Goal: Task Accomplishment & Management: Complete application form

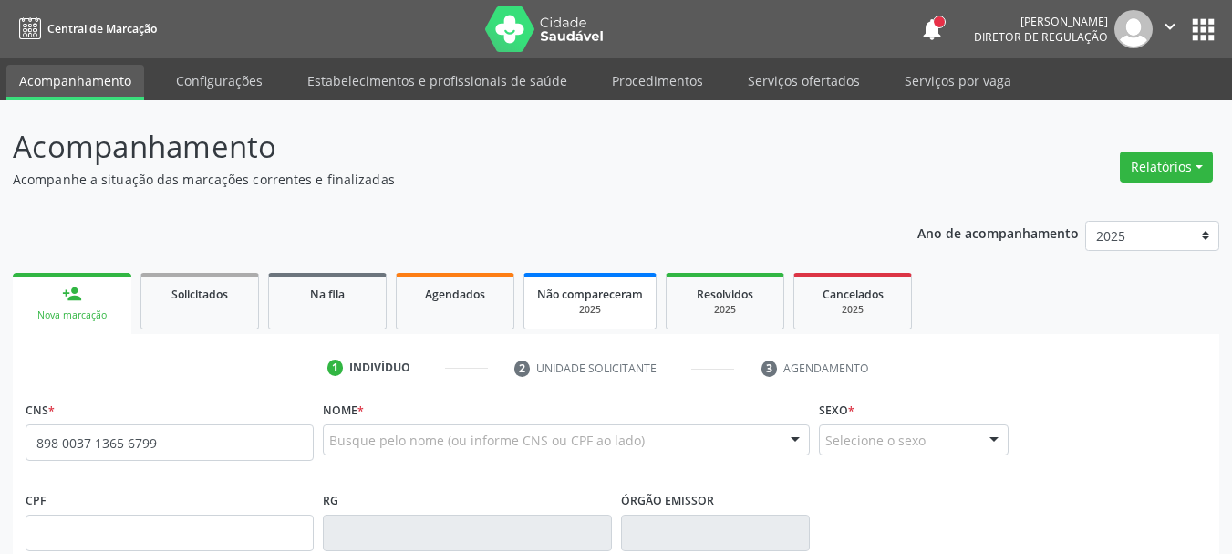
type input "898 0037 1365 6799"
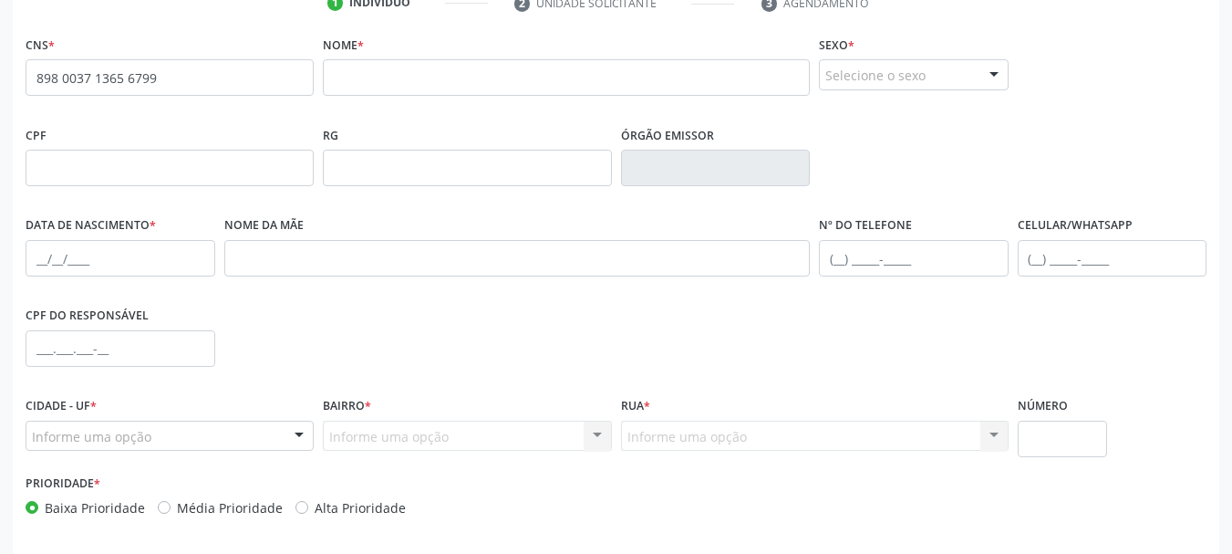
scroll to position [91, 0]
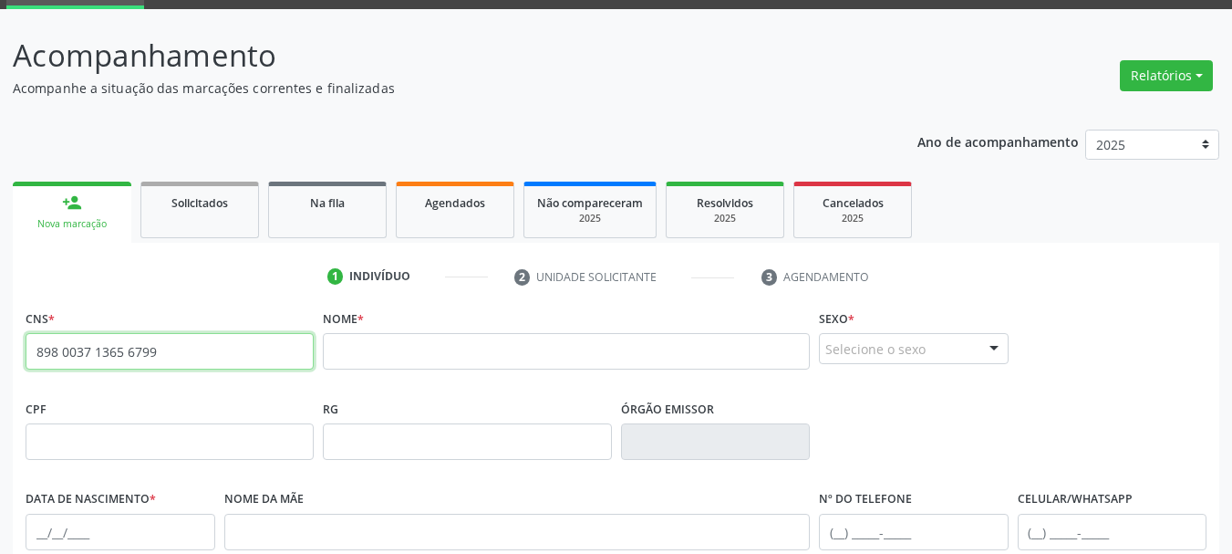
drag, startPoint x: 171, startPoint y: 356, endPoint x: 3, endPoint y: 385, distance: 171.2
click at [3, 385] on div "Acompanhamento Acompanhe a situação das marcações correntes e finalizadas Relat…" at bounding box center [616, 453] width 1232 height 888
paste input "707 8026 1154 4217"
type input "707 8026 1154 4217"
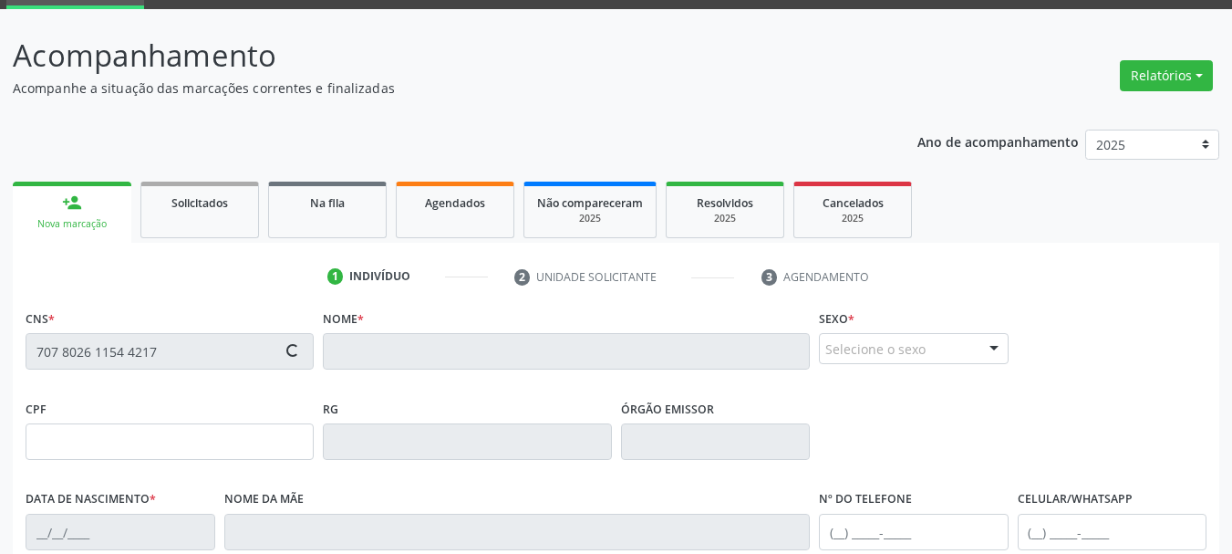
type input "038.399.724-00"
type input "26/02/1978"
type input "Iraci Maria de Lima"
type input "(87) 99957-1705"
type input "1463"
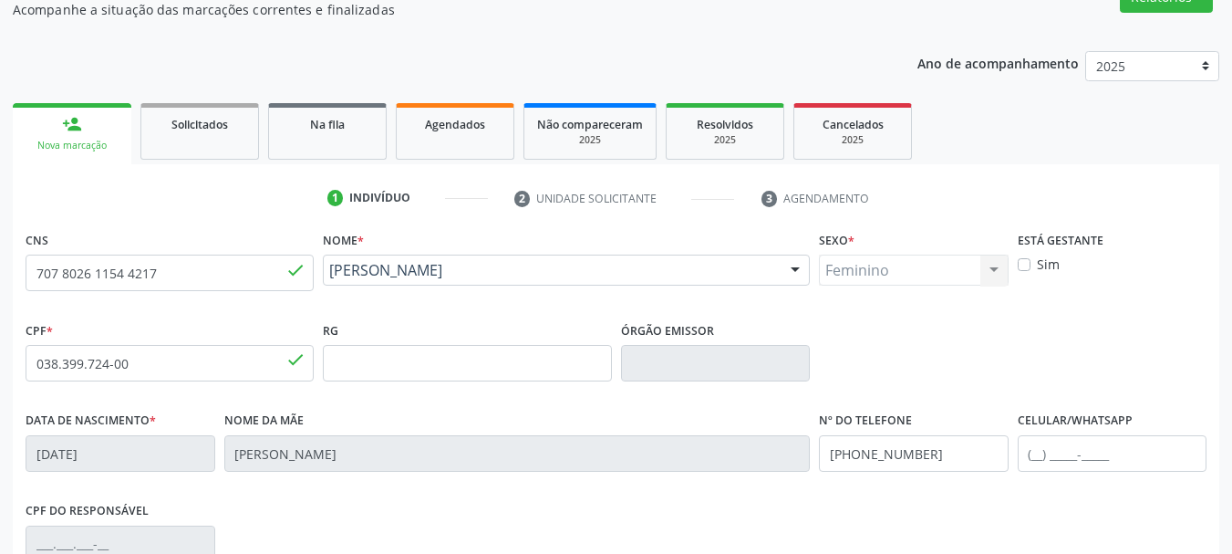
scroll to position [274, 0]
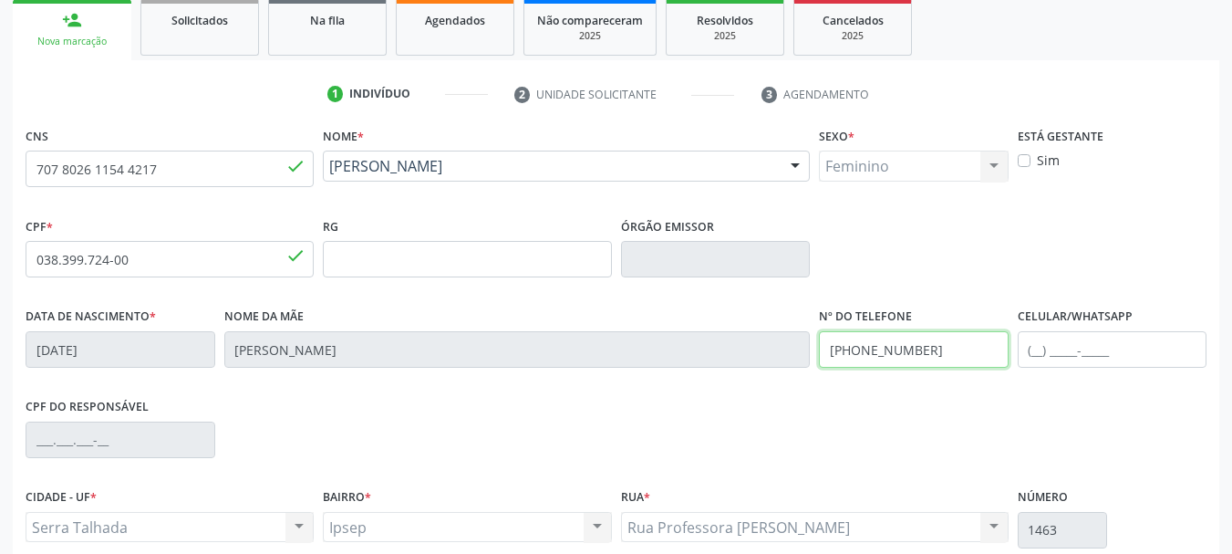
drag, startPoint x: 944, startPoint y: 354, endPoint x: 574, endPoint y: 425, distance: 376.1
click at [574, 425] on div "CNS 707 8026 1154 4217 done Nome * Adriana Maria de Lima Adriana Maria de Lima …" at bounding box center [616, 371] width 1181 height 498
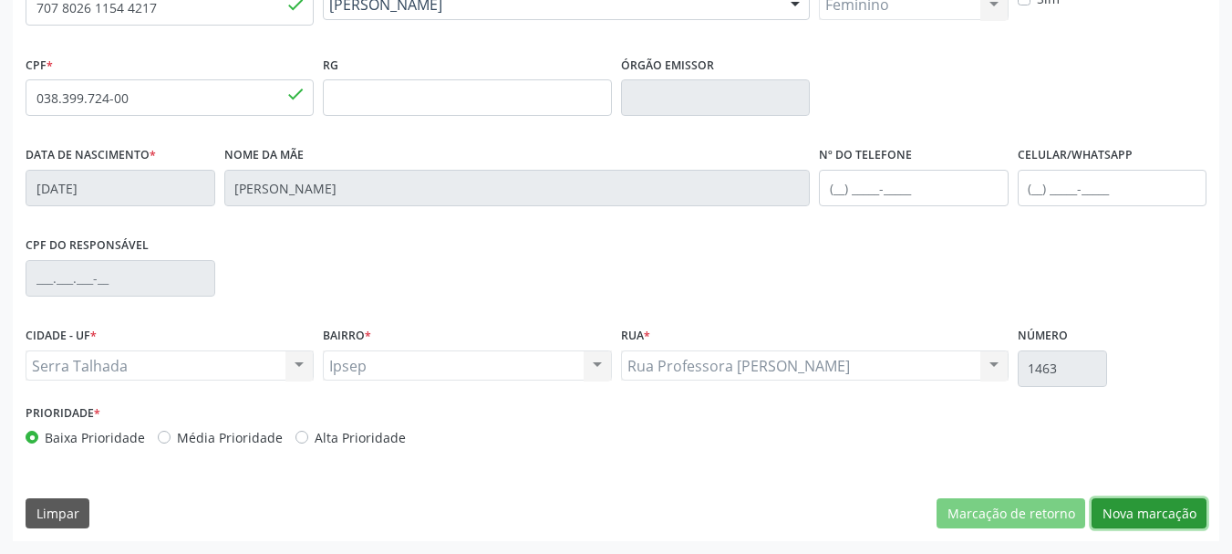
click at [1159, 519] on button "Nova marcação" at bounding box center [1149, 513] width 115 height 31
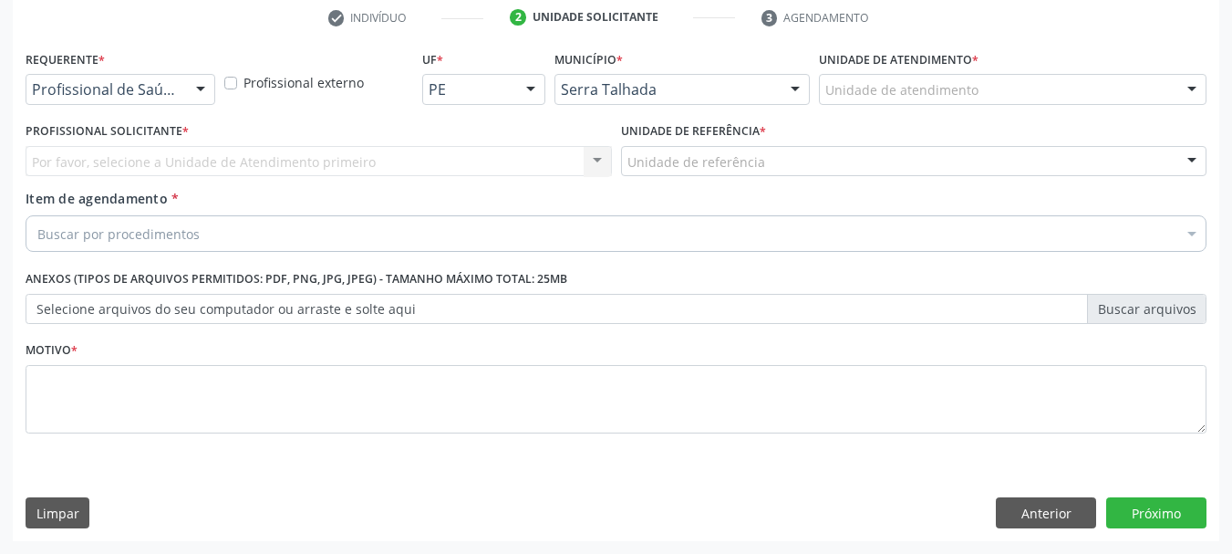
scroll to position [350, 0]
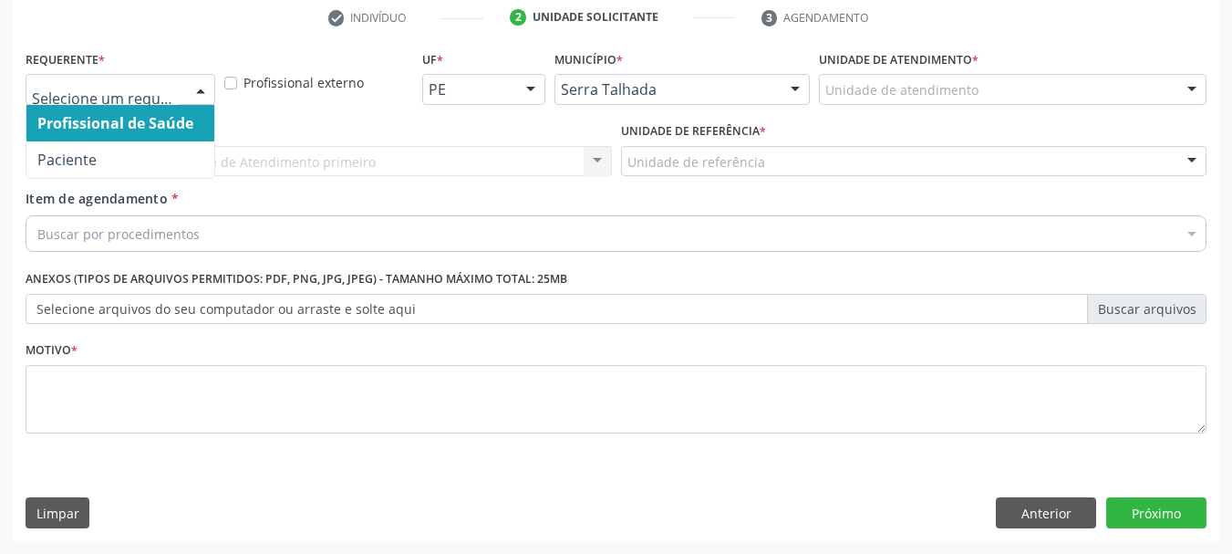
click at [143, 104] on div "Profissional de Saúde Paciente Nenhum resultado encontrado para: " " Não há nen…" at bounding box center [121, 89] width 190 height 31
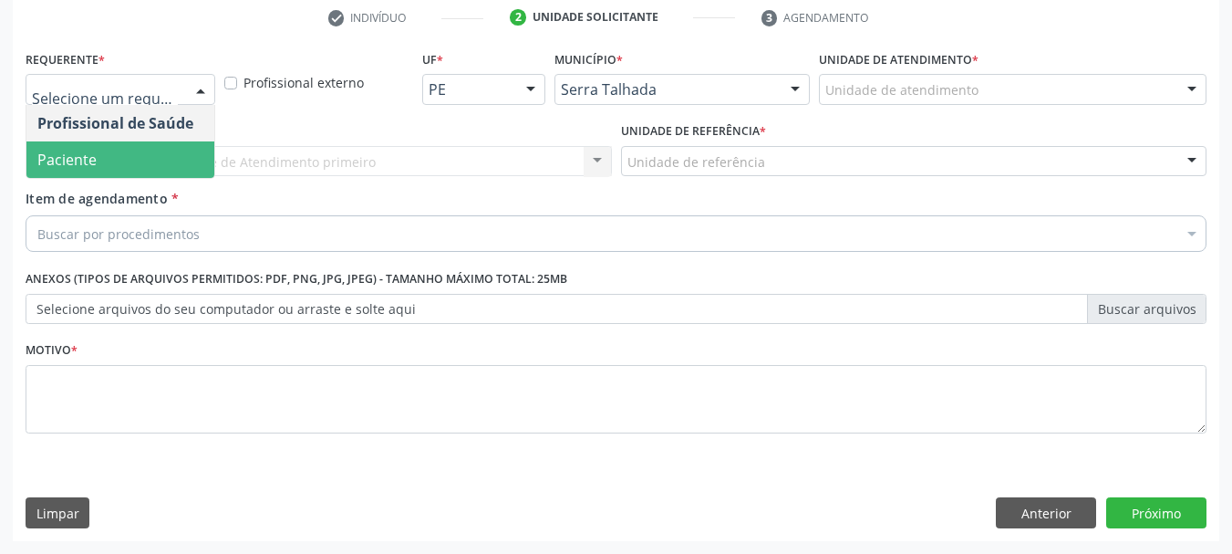
click at [137, 157] on span "Paciente" at bounding box center [120, 159] width 188 height 36
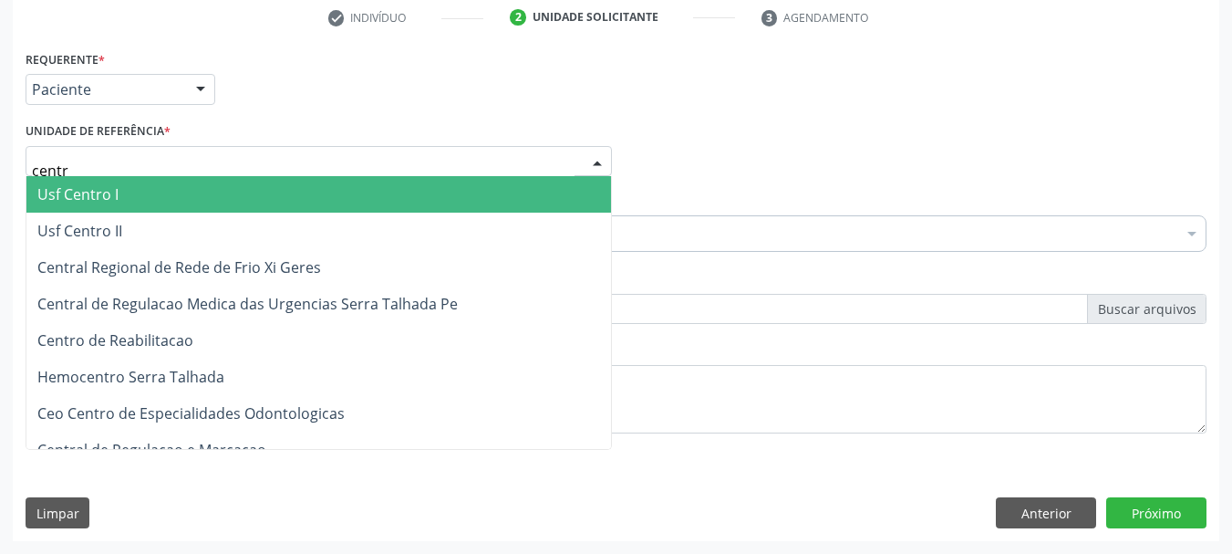
type input "centro"
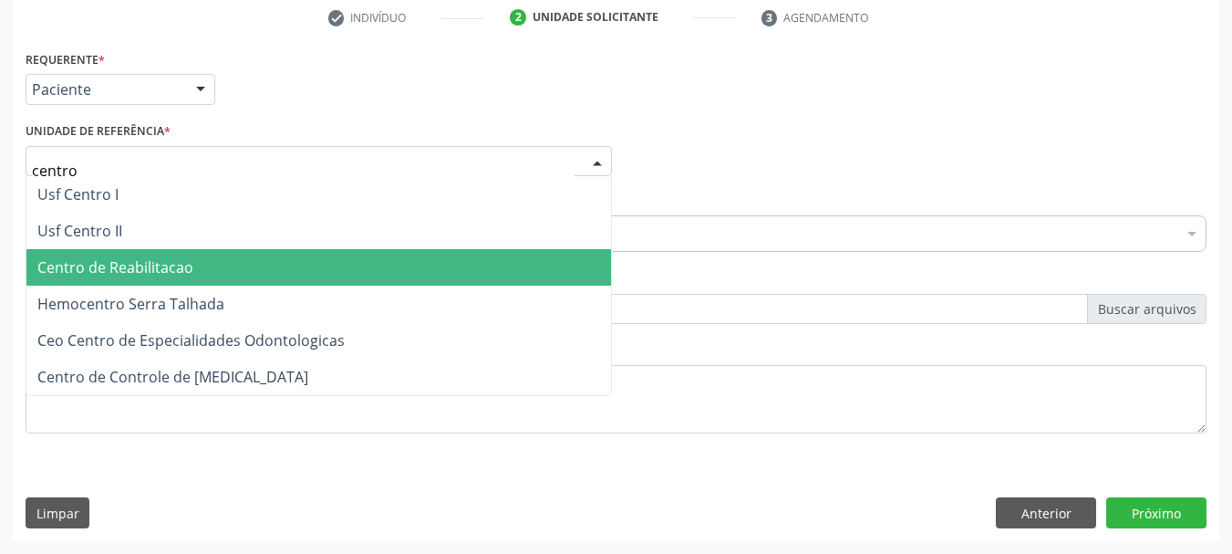
click at [84, 259] on span "Centro de Reabilitacao" at bounding box center [115, 267] width 156 height 20
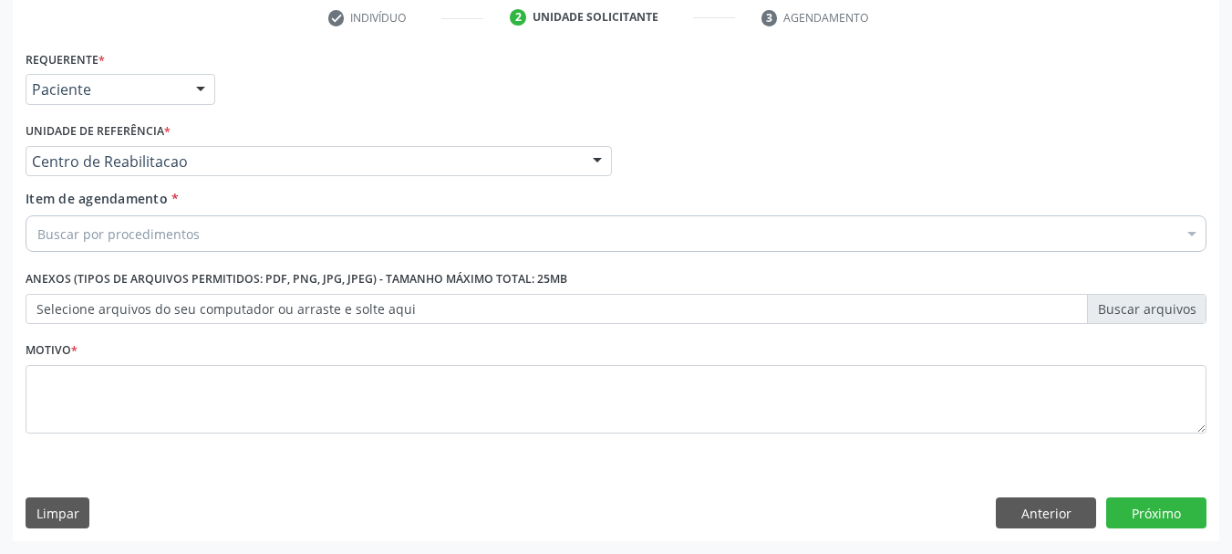
click at [203, 233] on div "Buscar por procedimentos" at bounding box center [616, 233] width 1181 height 36
click at [37, 224] on input "Item de agendamento *" at bounding box center [37, 233] width 0 height 36
click at [37, 240] on input "Item de agendamento *" at bounding box center [37, 233] width 0 height 36
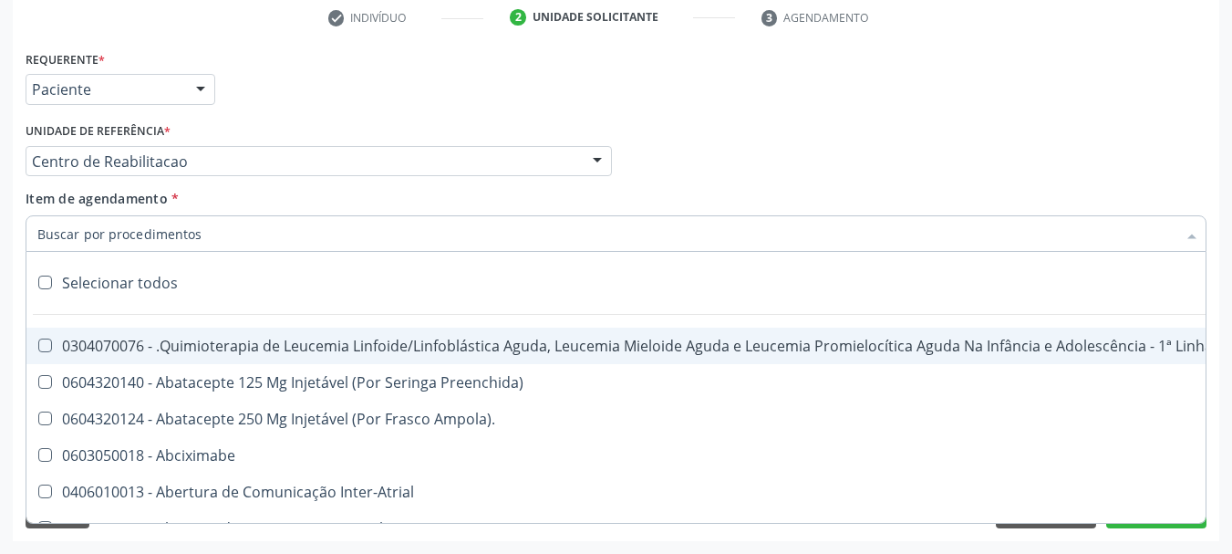
click at [248, 246] on input "Item de agendamento *" at bounding box center [606, 233] width 1139 height 36
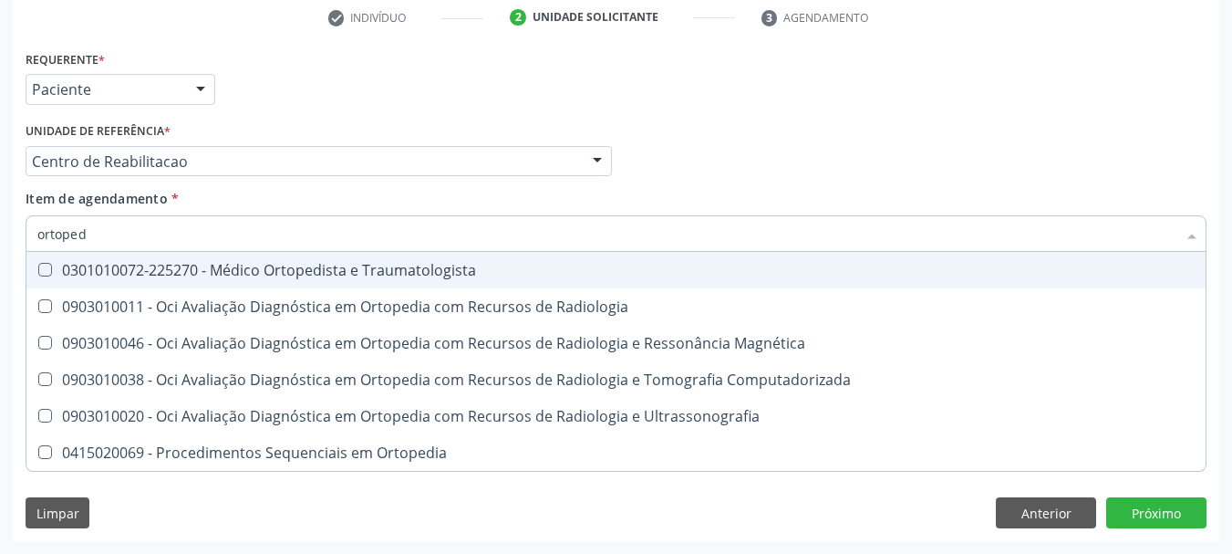
type input "ortopedi"
click at [384, 268] on div "0301010072-225270 - Médico Ortopedista e Traumatologista" at bounding box center [615, 270] width 1157 height 15
checkbox Traumatologista "true"
click at [725, 174] on div "Profissional Solicitante Por favor, selecione a Unidade de Atendimento primeiro…" at bounding box center [616, 153] width 1190 height 71
checkbox Radiologia "true"
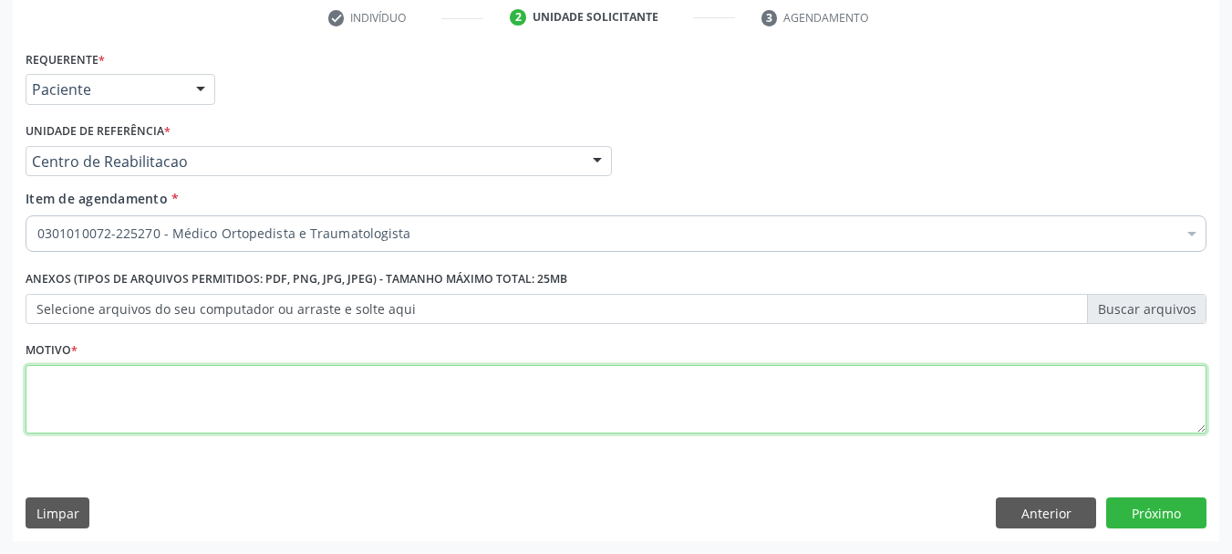
click at [297, 385] on textarea at bounding box center [616, 399] width 1181 height 69
type textarea "..."
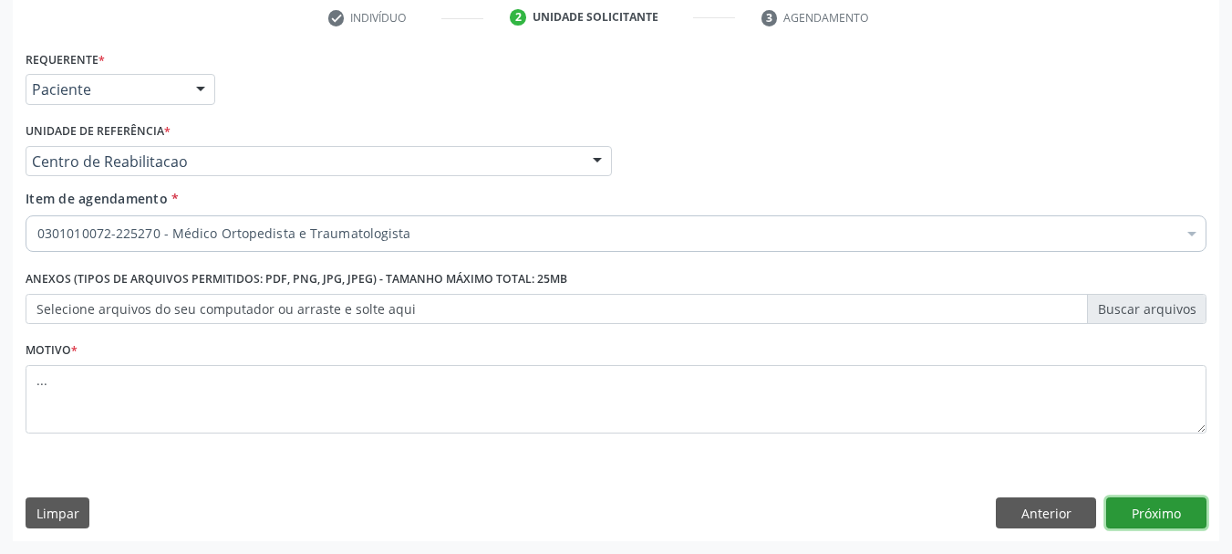
drag, startPoint x: 1185, startPoint y: 509, endPoint x: 0, endPoint y: 252, distance: 1212.1
click at [1182, 511] on button "Próximo" at bounding box center [1156, 512] width 100 height 31
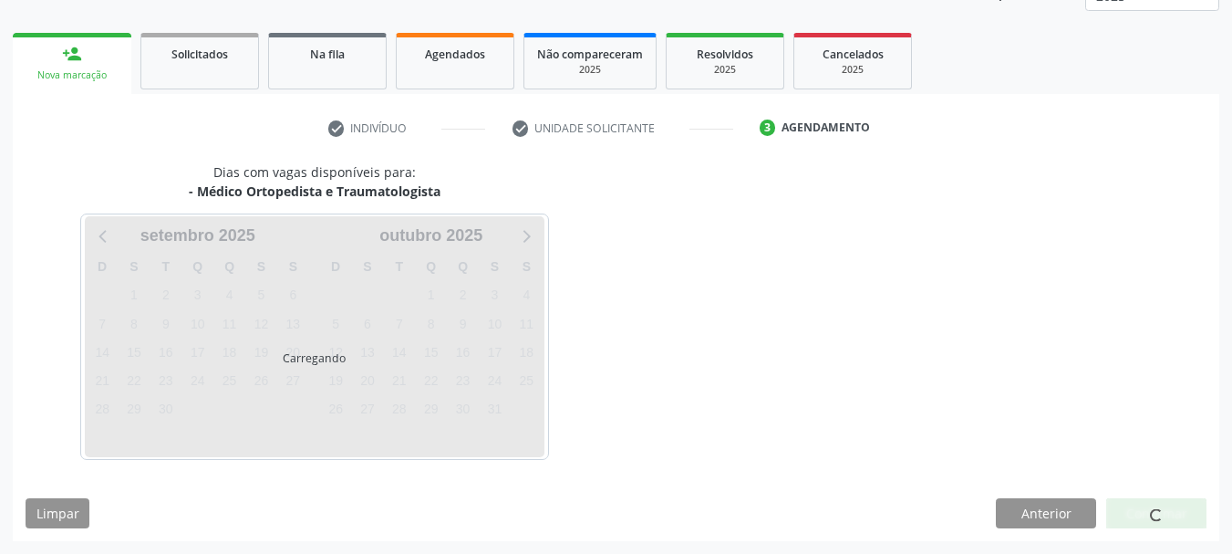
scroll to position [240, 0]
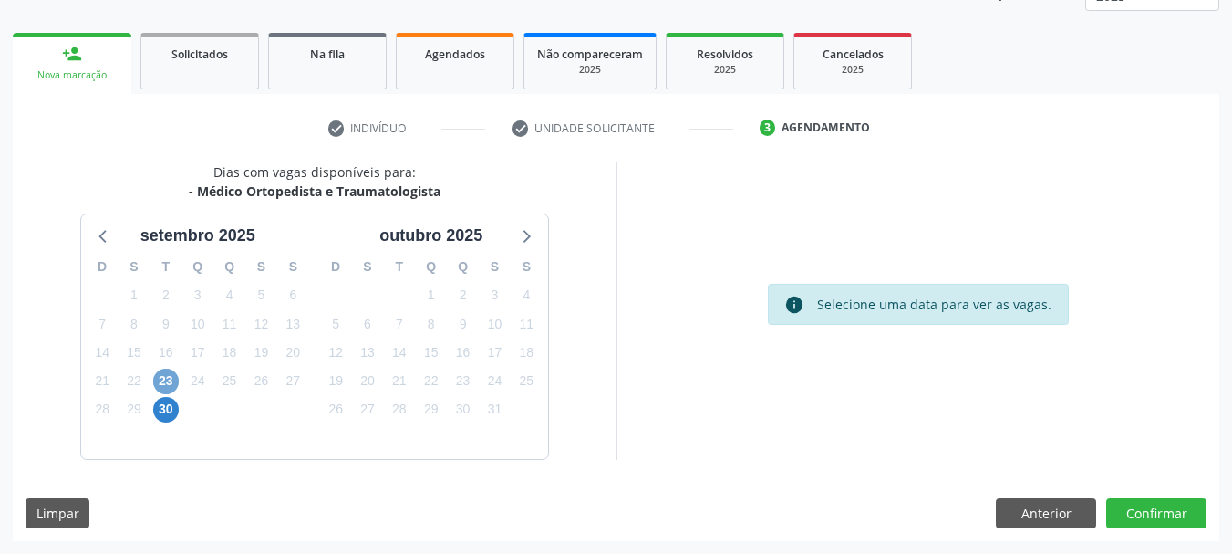
click at [176, 379] on span "23" at bounding box center [166, 381] width 26 height 26
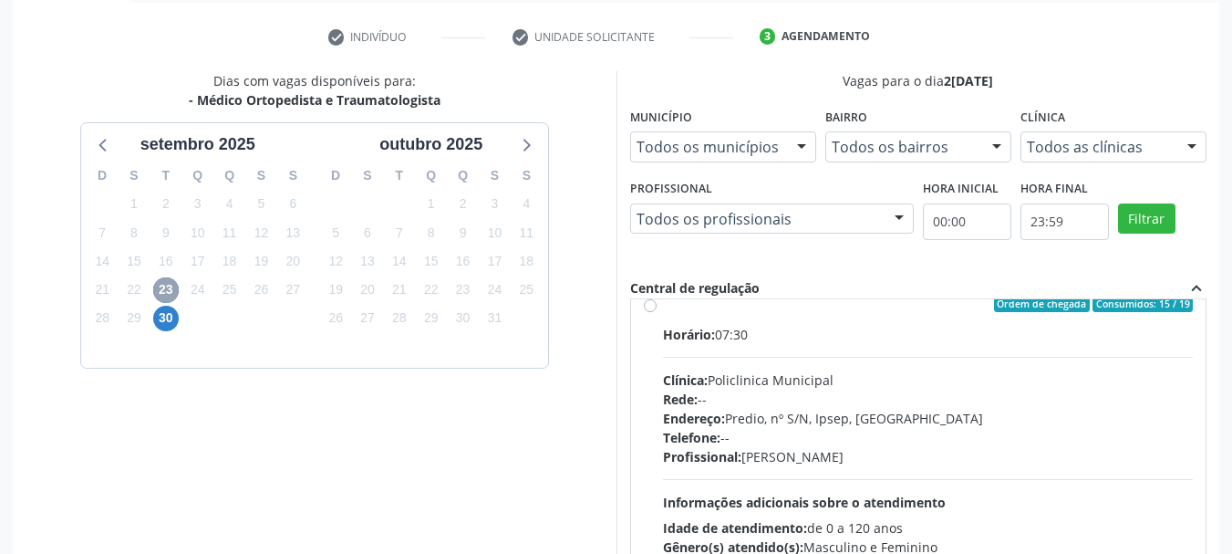
scroll to position [0, 0]
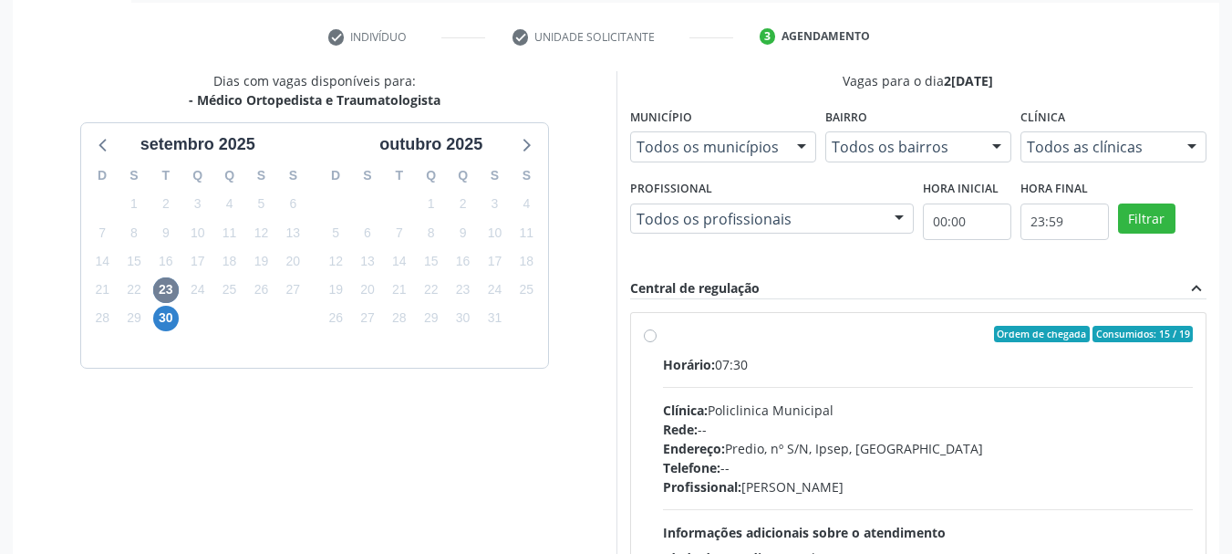
click at [657, 334] on div "Ordem de chegada Consumidos: 15 / 19 Horário: 07:30 Clínica: Policlinica Munici…" at bounding box center [919, 466] width 550 height 280
radio input "true"
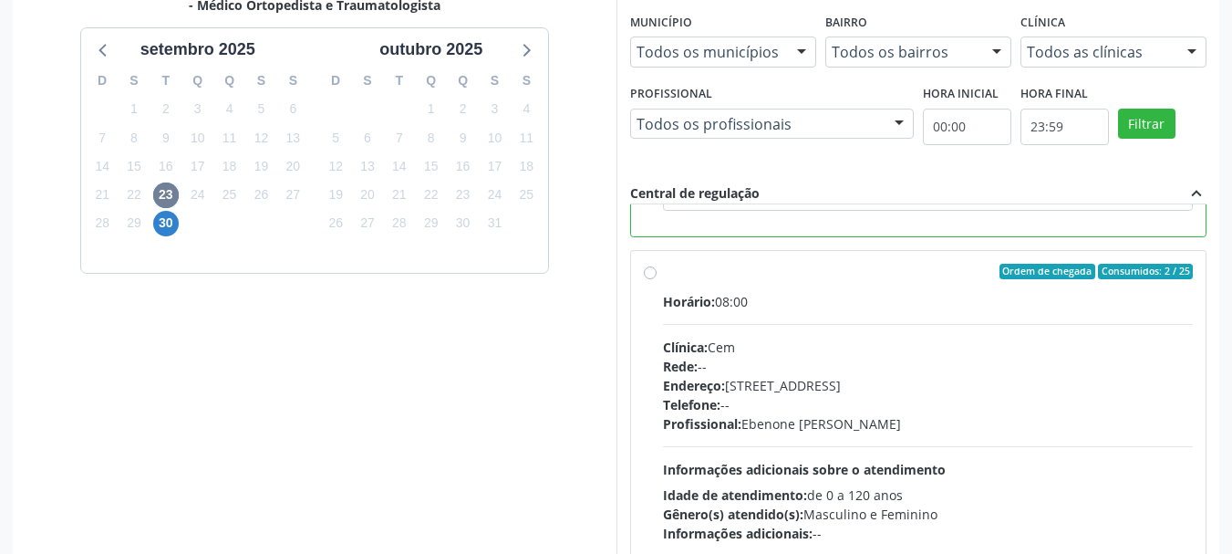
scroll to position [536, 0]
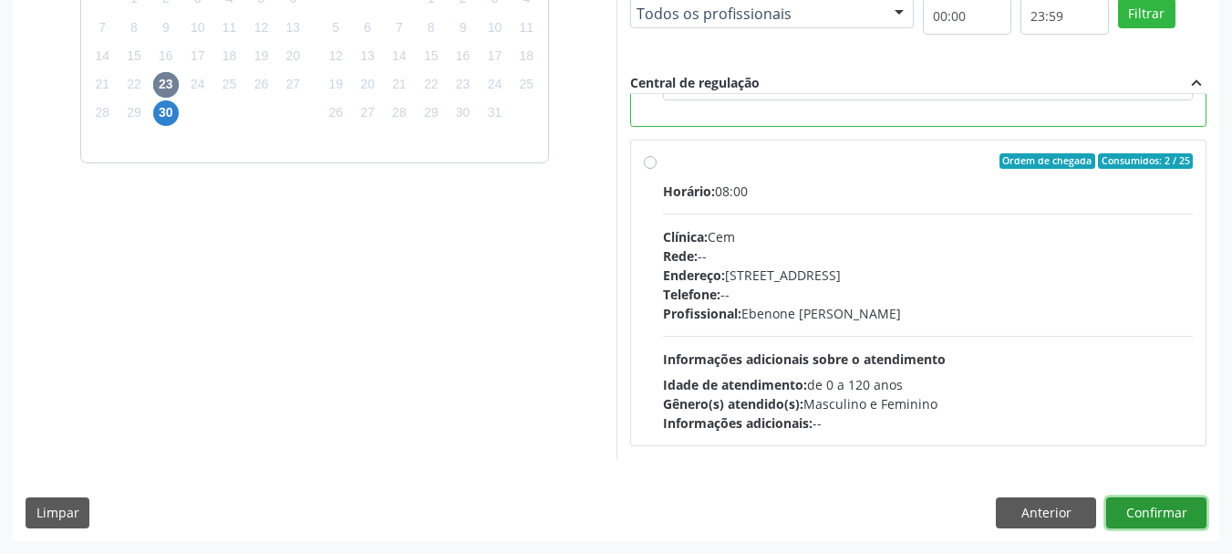
click at [1179, 516] on button "Confirmar" at bounding box center [1156, 512] width 100 height 31
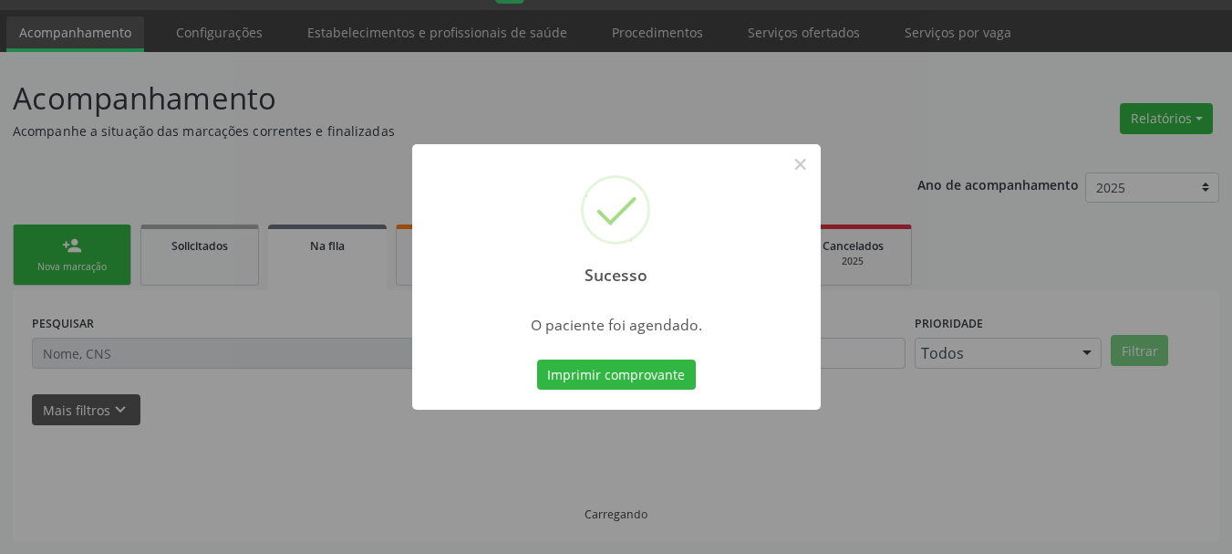
scroll to position [48, 0]
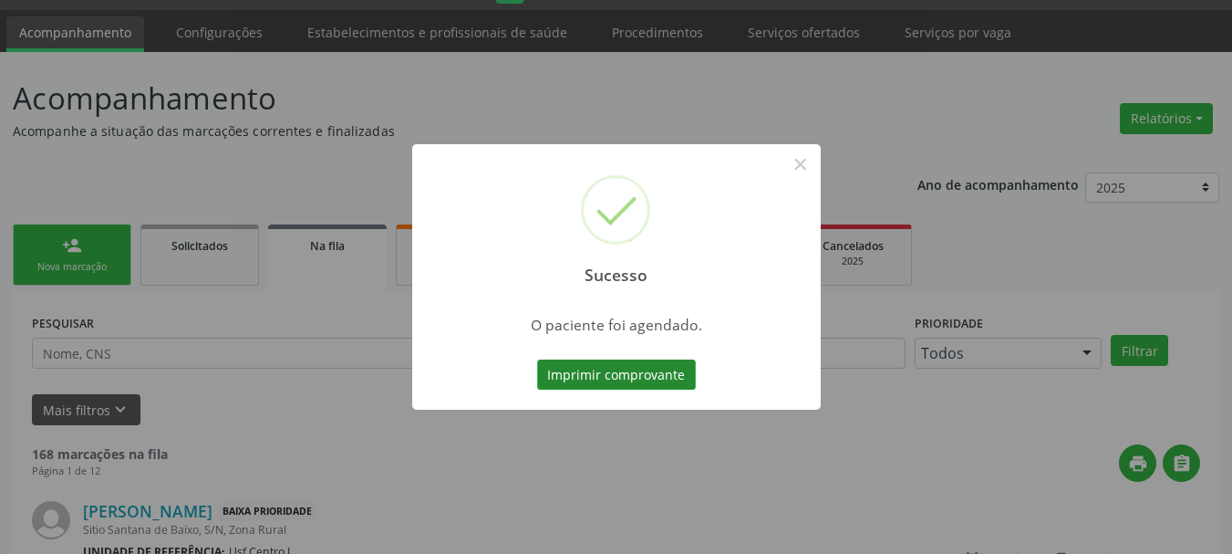
click at [605, 374] on button "Imprimir comprovante" at bounding box center [616, 374] width 159 height 31
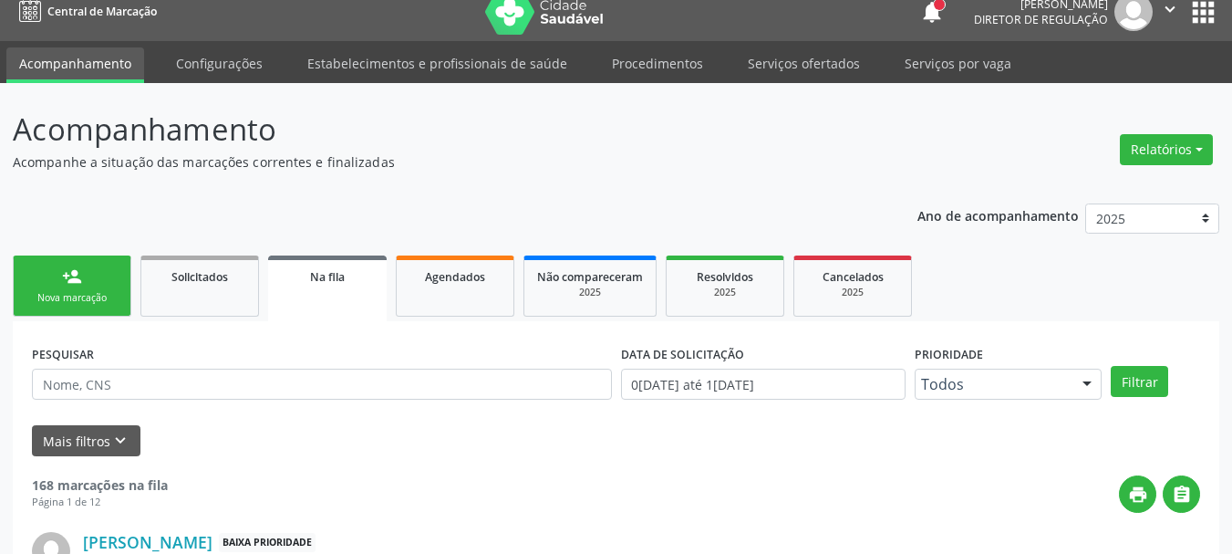
scroll to position [0, 0]
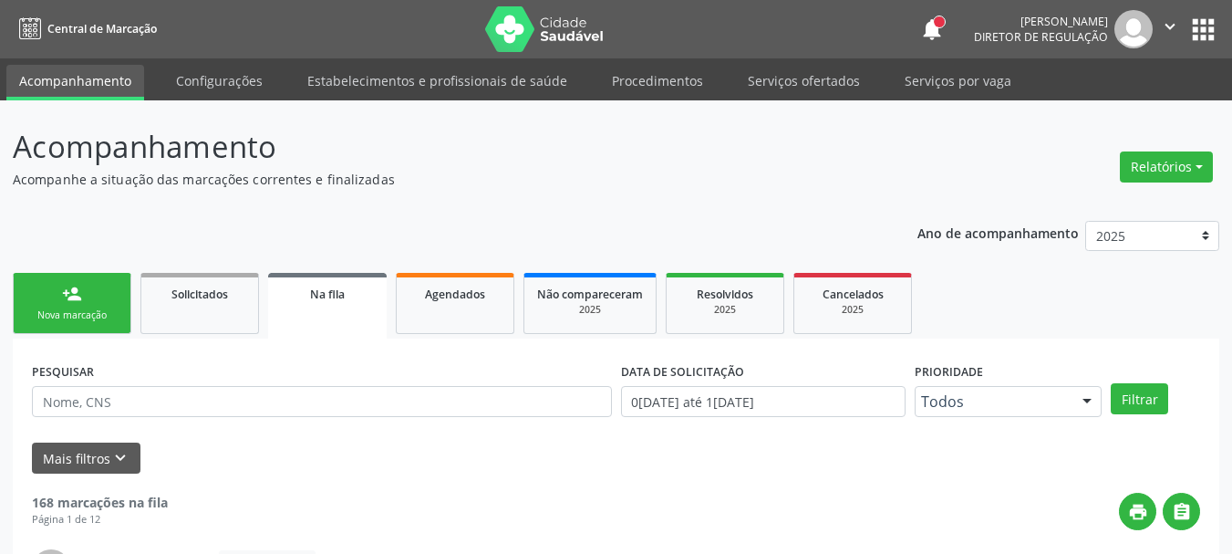
click at [1208, 29] on button "apps" at bounding box center [1203, 30] width 32 height 32
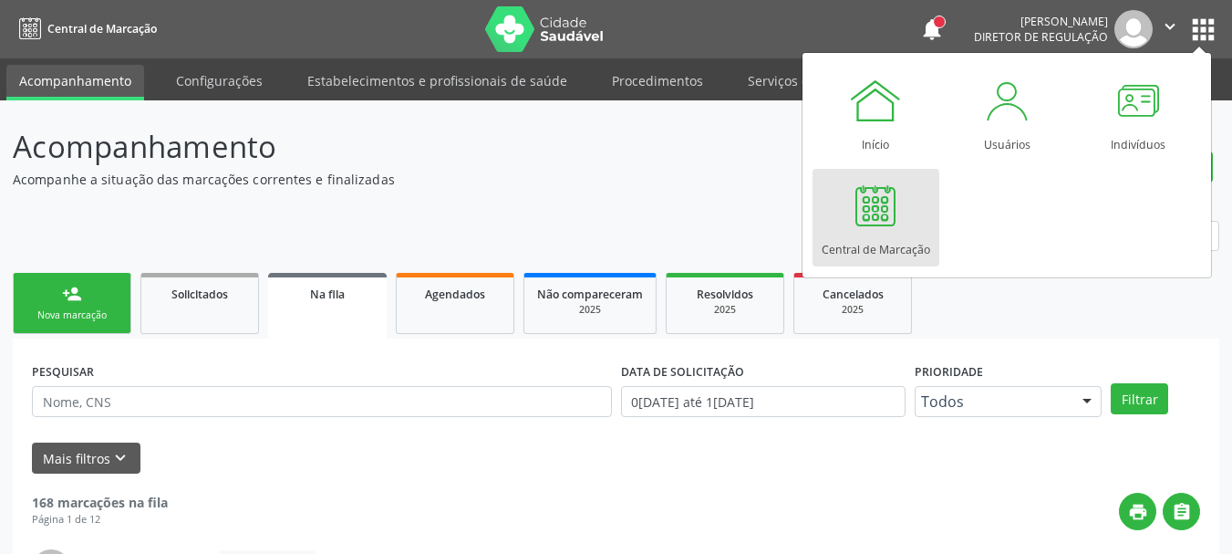
click at [899, 216] on div at bounding box center [875, 205] width 55 height 55
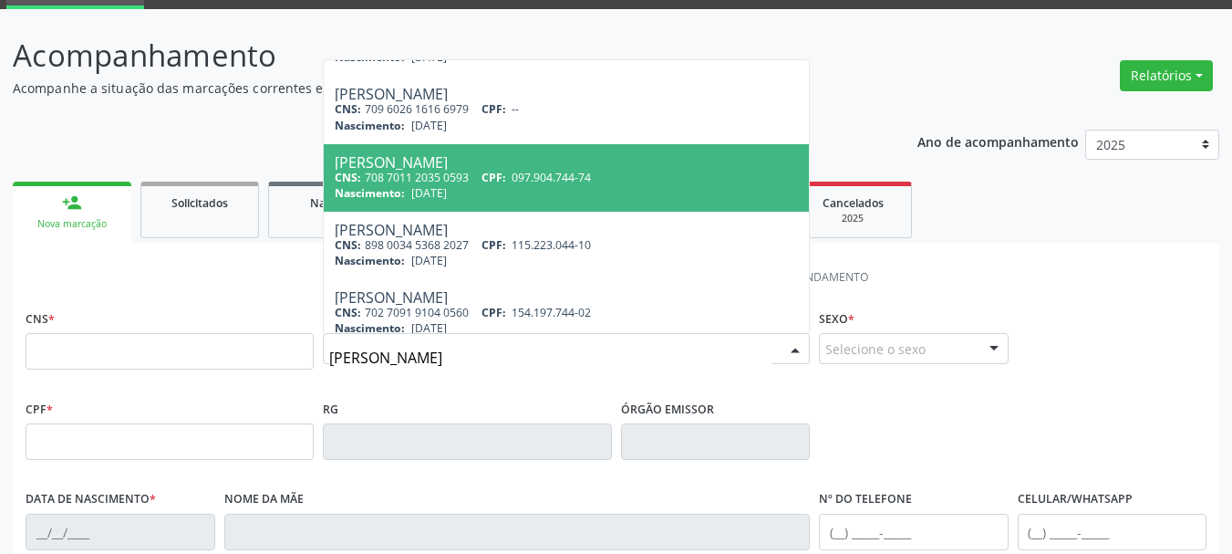
scroll to position [676, 0]
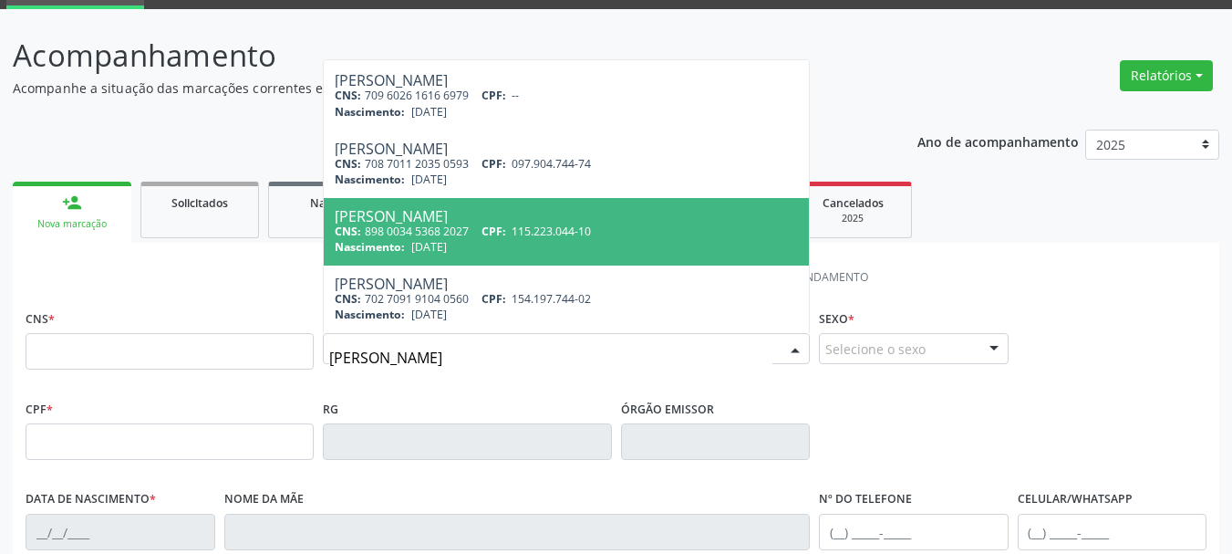
type input "[PERSON_NAME]"
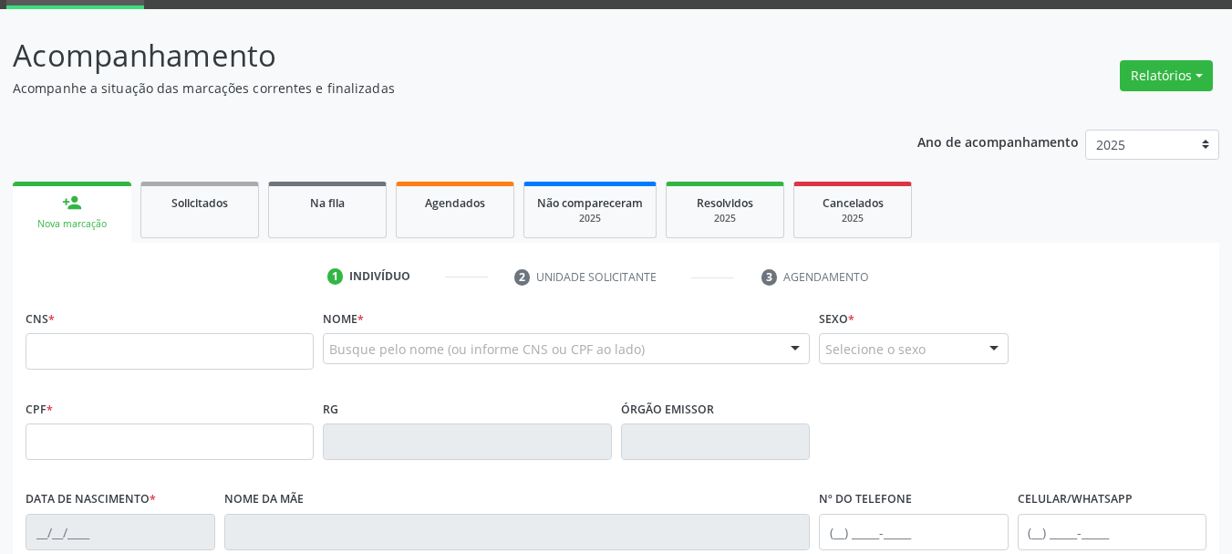
scroll to position [0, 0]
click at [155, 347] on input "text" at bounding box center [170, 351] width 288 height 36
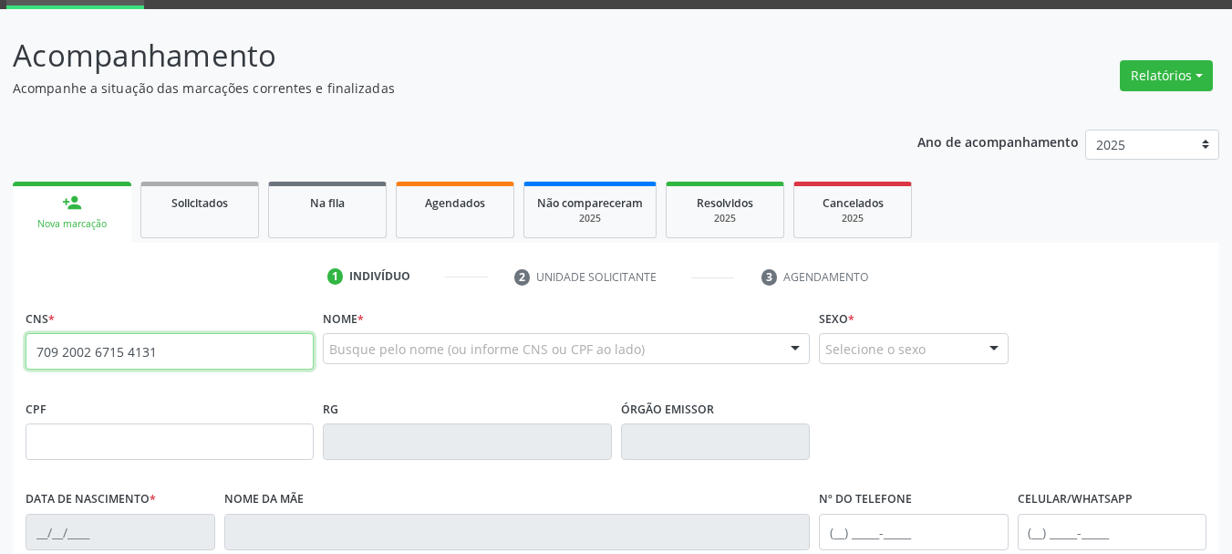
type input "709 2002 6715 4131"
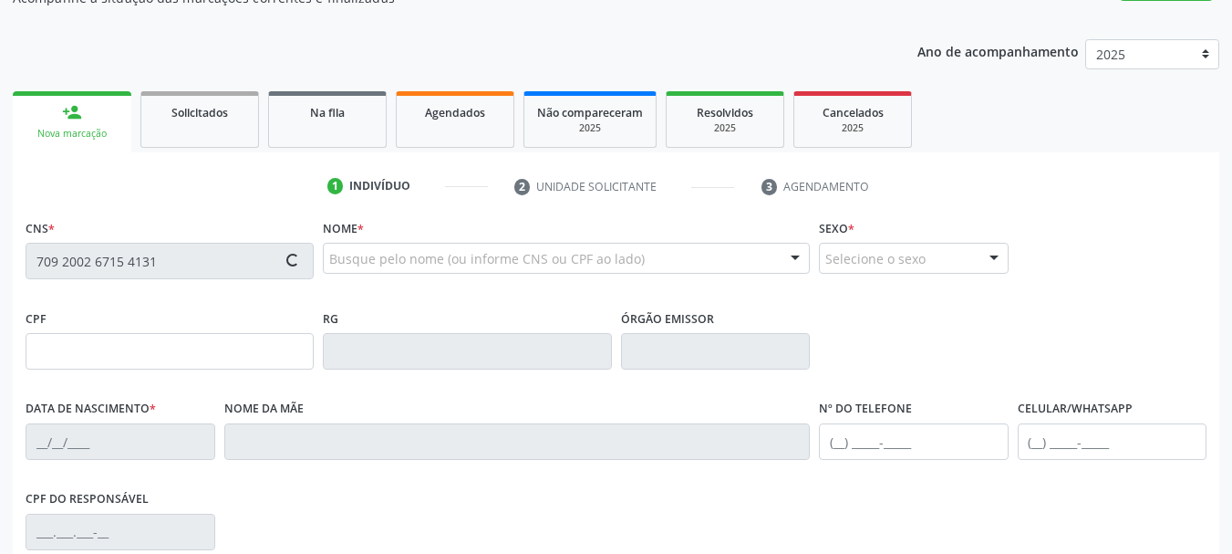
scroll to position [182, 0]
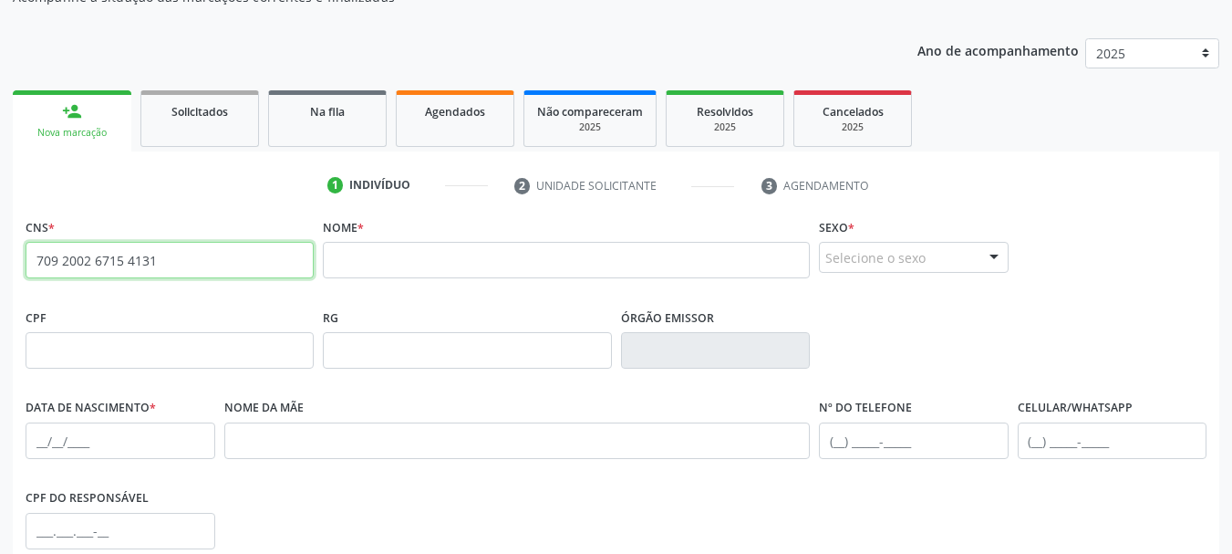
drag, startPoint x: 194, startPoint y: 261, endPoint x: 0, endPoint y: 257, distance: 194.3
click at [0, 257] on div "Acompanhamento Acompanhe a situação das marcações correntes e finalizadas Relat…" at bounding box center [616, 362] width 1232 height 888
type input "706 0068 6144 9443"
click at [399, 327] on div "RG" at bounding box center [467, 336] width 288 height 65
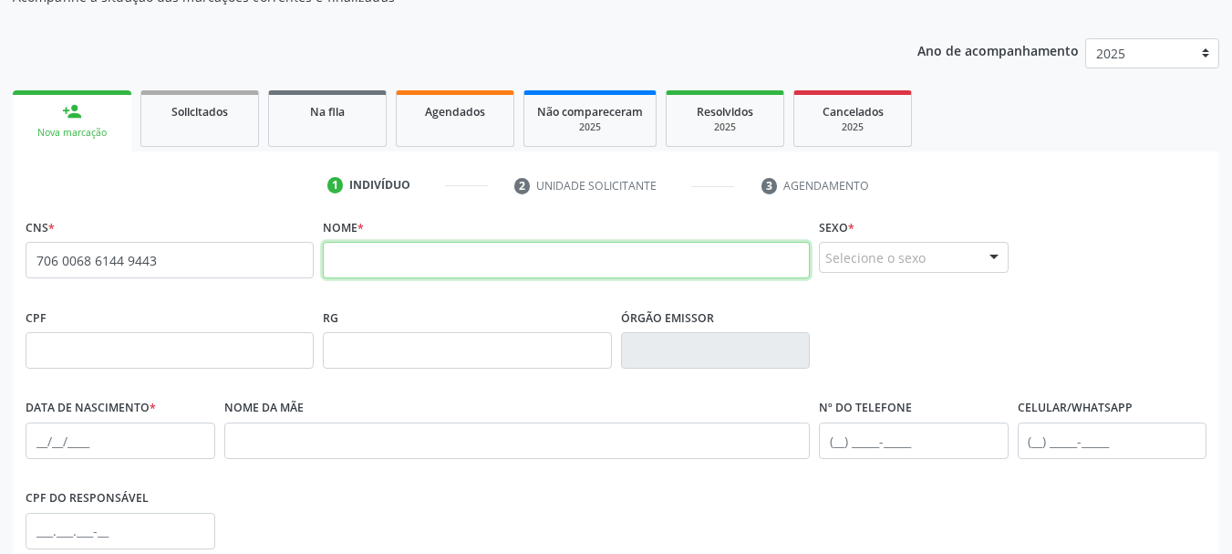
click at [392, 276] on input "text" at bounding box center [566, 260] width 487 height 36
type input "[PERSON_NAME]"
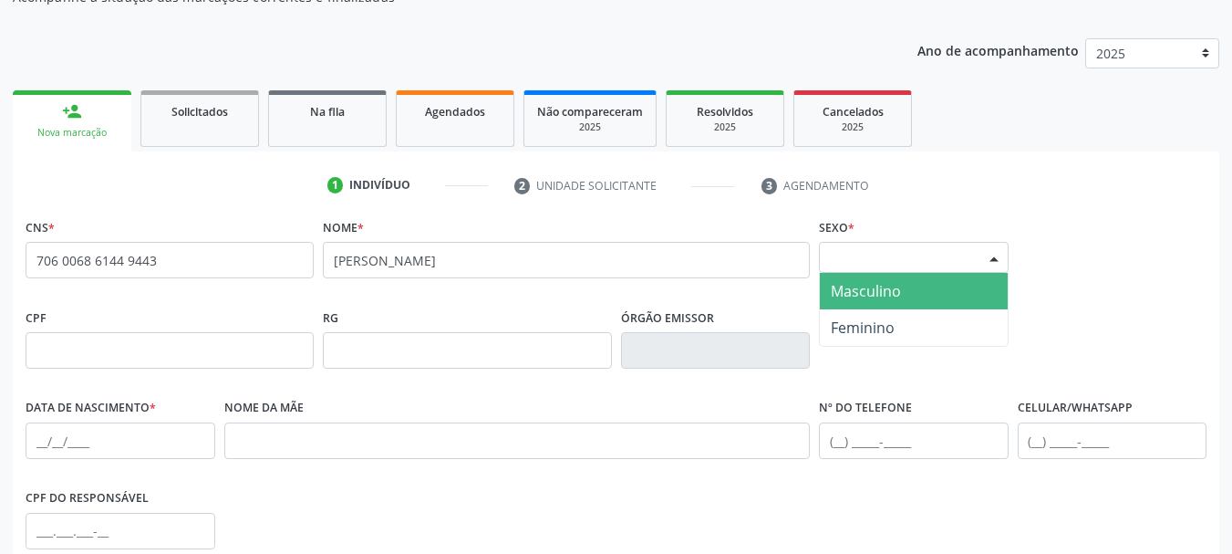
click at [949, 247] on div "Selecione o sexo" at bounding box center [914, 257] width 190 height 31
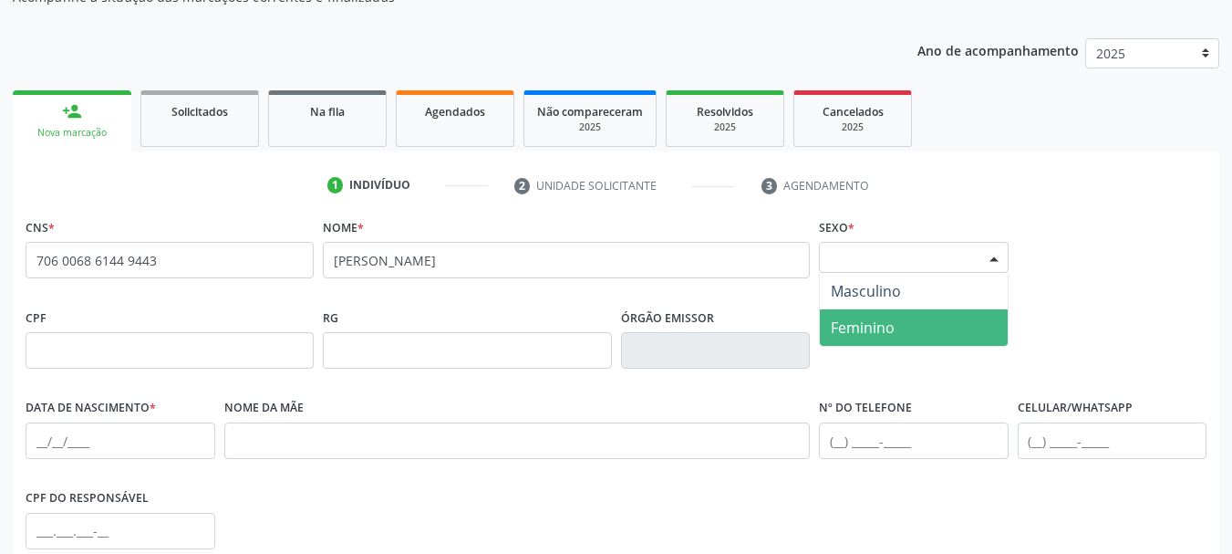
click at [912, 323] on span "Feminino" at bounding box center [914, 327] width 188 height 36
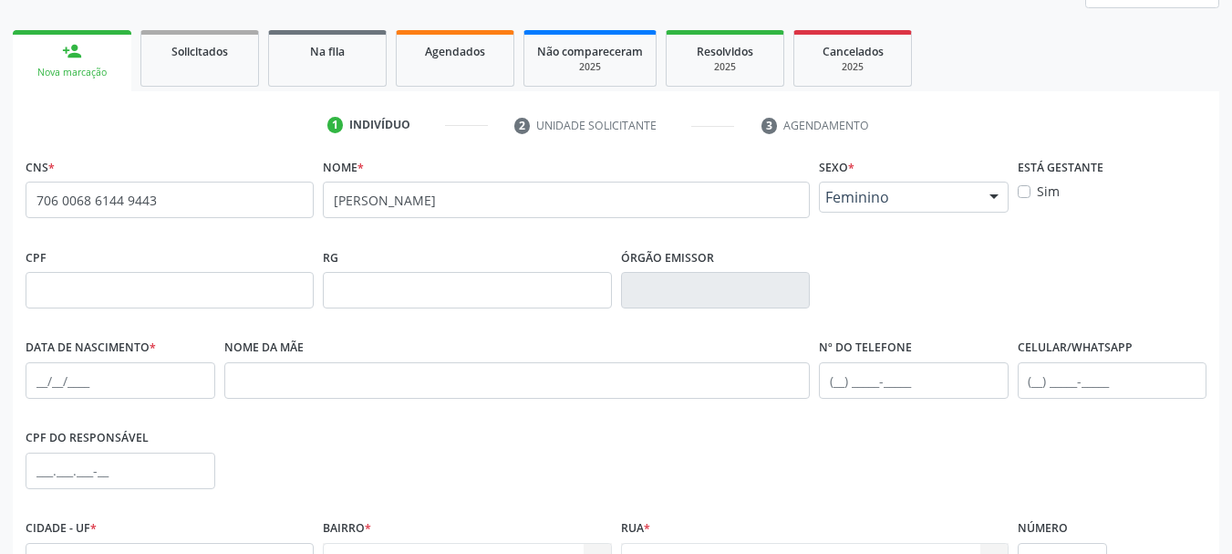
scroll to position [274, 0]
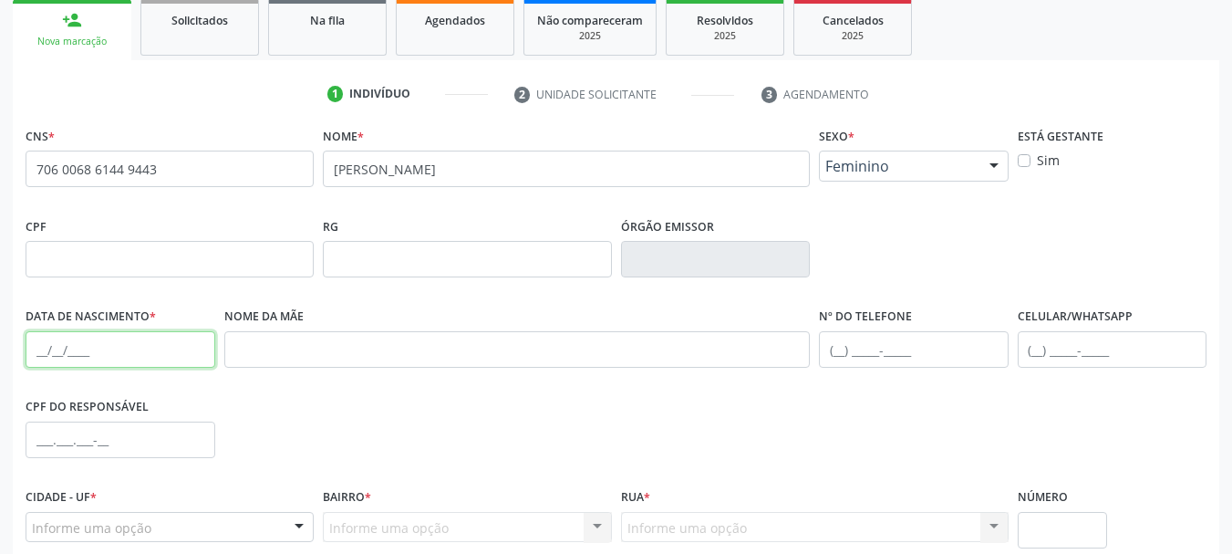
click at [37, 348] on input "text" at bounding box center [121, 349] width 190 height 36
type input "2"
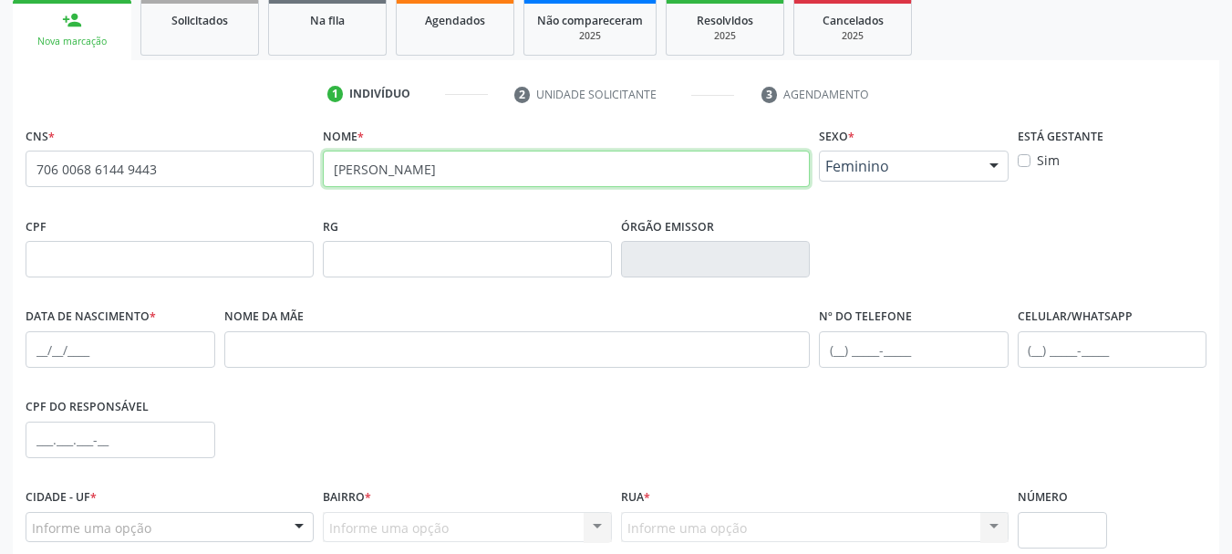
click at [417, 172] on input "[PERSON_NAME]" at bounding box center [566, 168] width 487 height 36
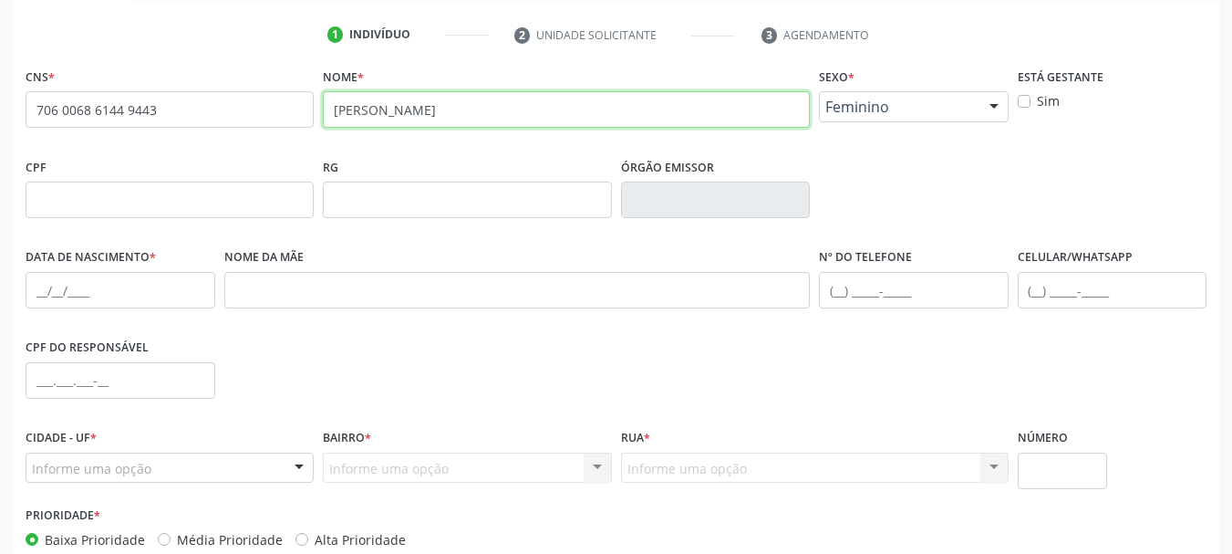
scroll to position [365, 0]
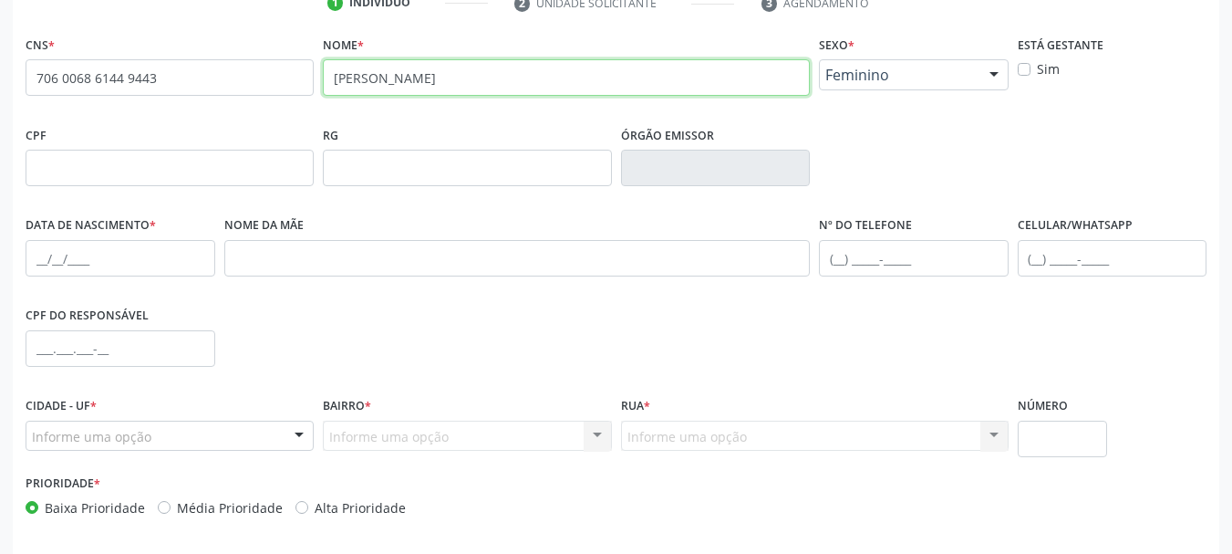
type input "[PERSON_NAME]"
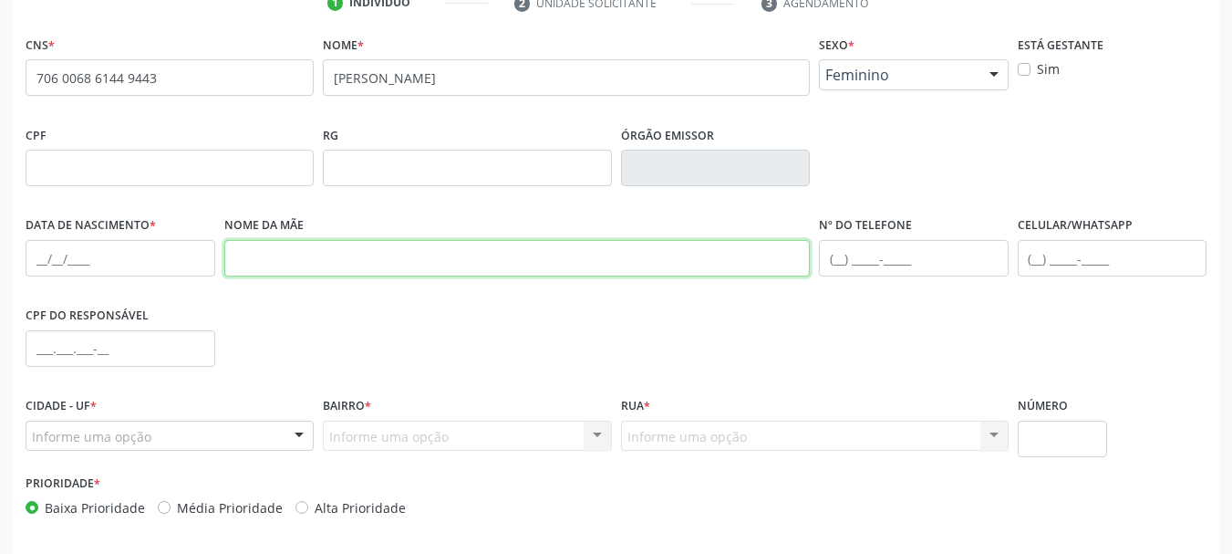
click at [308, 247] on input "text" at bounding box center [517, 258] width 586 height 36
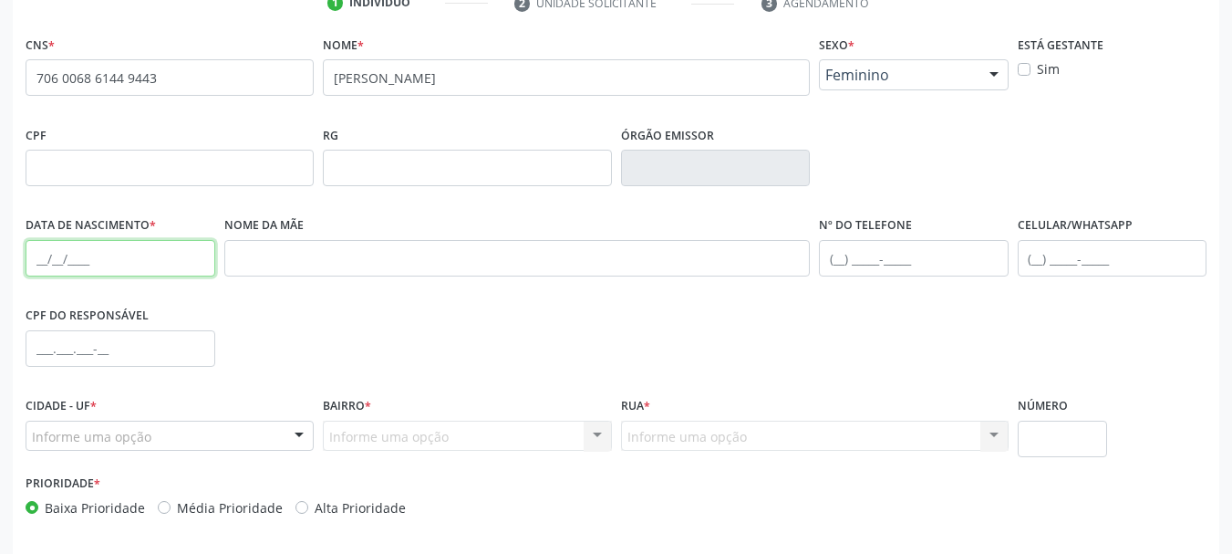
click at [29, 269] on input "text" at bounding box center [121, 258] width 190 height 36
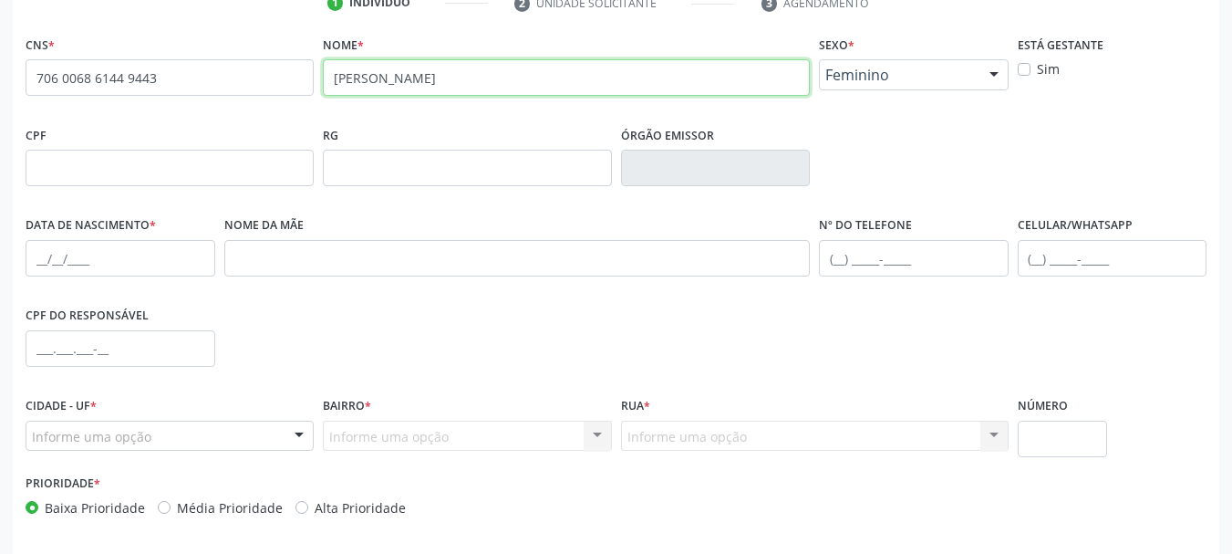
drag, startPoint x: 552, startPoint y: 75, endPoint x: 112, endPoint y: 108, distance: 440.7
click at [112, 108] on div "CNS * 706 0068 6144 9443 none Nome * [PERSON_NAME] * Feminino Masculino Feminin…" at bounding box center [616, 76] width 1190 height 90
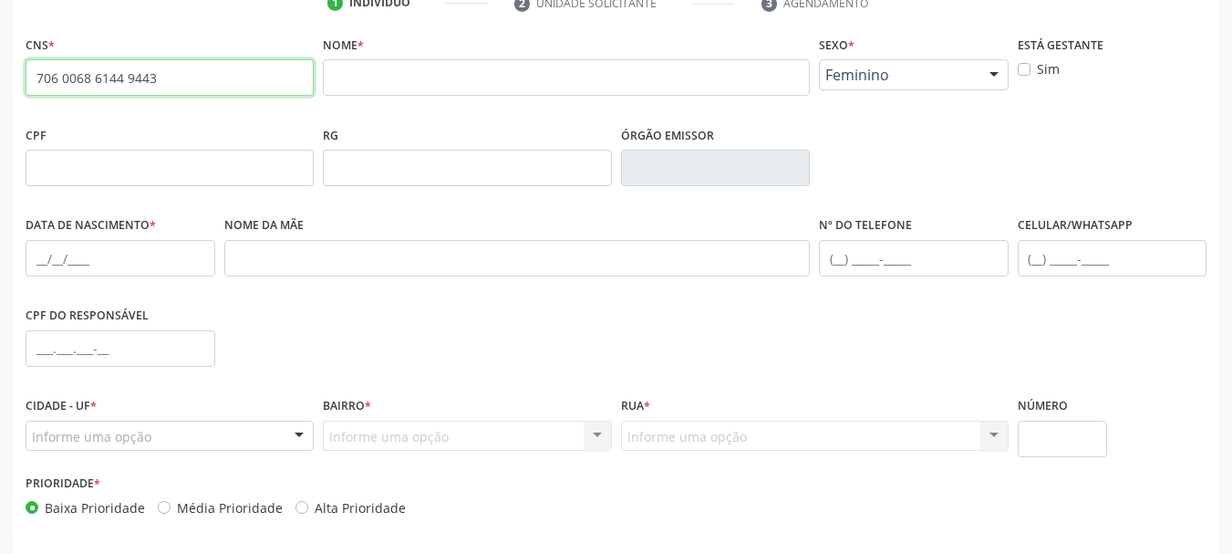
drag, startPoint x: 160, startPoint y: 81, endPoint x: 0, endPoint y: 60, distance: 161.0
click at [0, 60] on div "Acompanhamento Acompanhe a situação das marcações correntes e finalizadas Relat…" at bounding box center [616, 180] width 1232 height 888
click at [160, 128] on div "CPF" at bounding box center [170, 153] width 288 height 65
drag, startPoint x: 15, startPoint y: 79, endPoint x: 0, endPoint y: 82, distance: 14.8
click at [0, 82] on div "Acompanhamento Acompanhe a situação das marcações correntes e finalizadas Relat…" at bounding box center [616, 180] width 1232 height 888
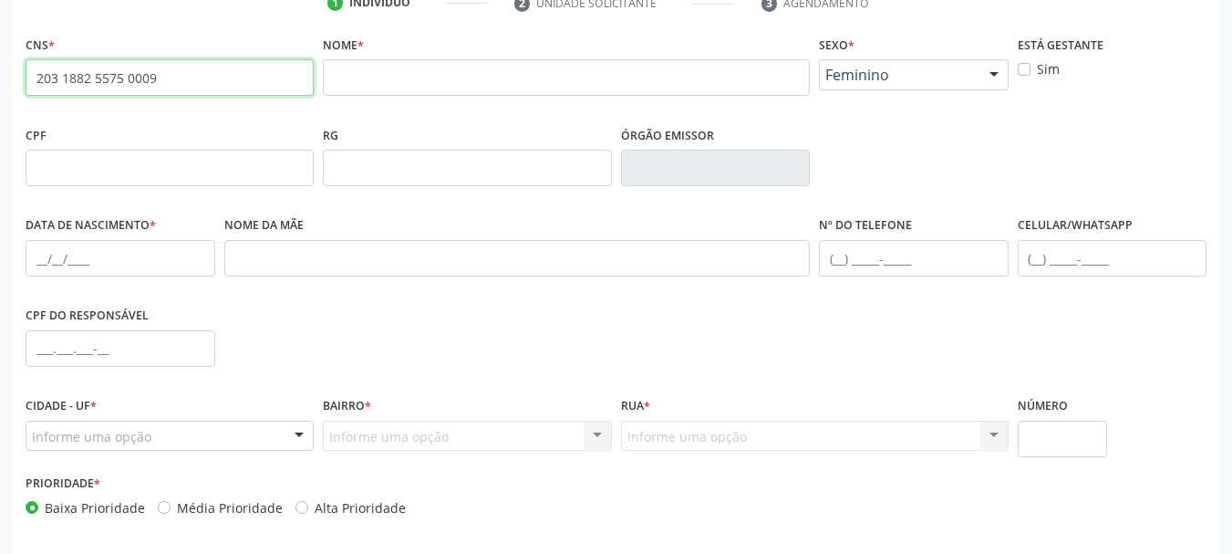
type input "203 1882 5575 0009"
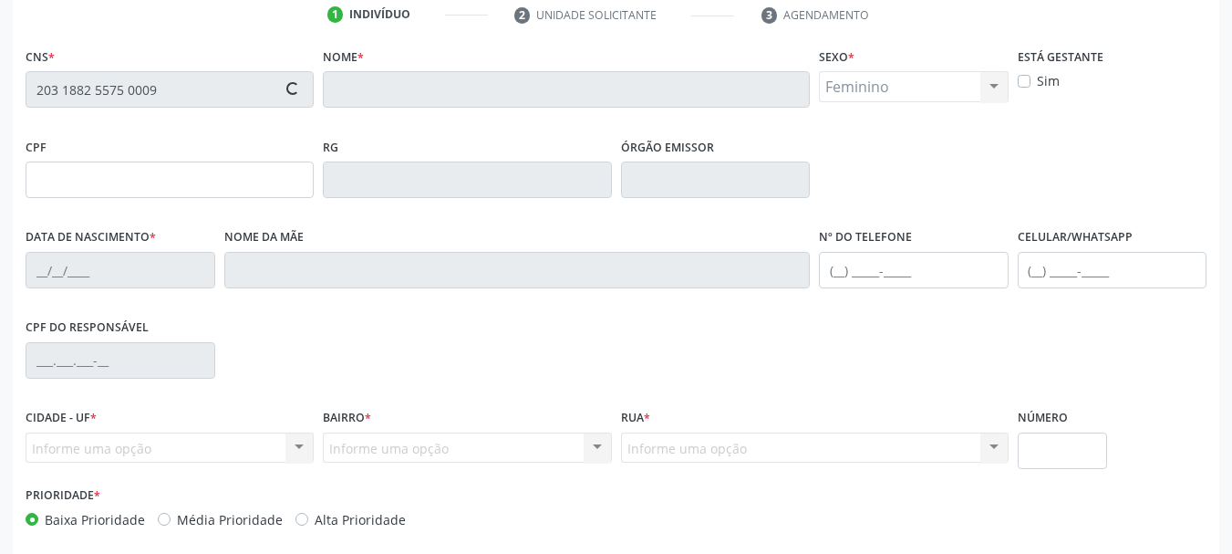
scroll to position [253, 0]
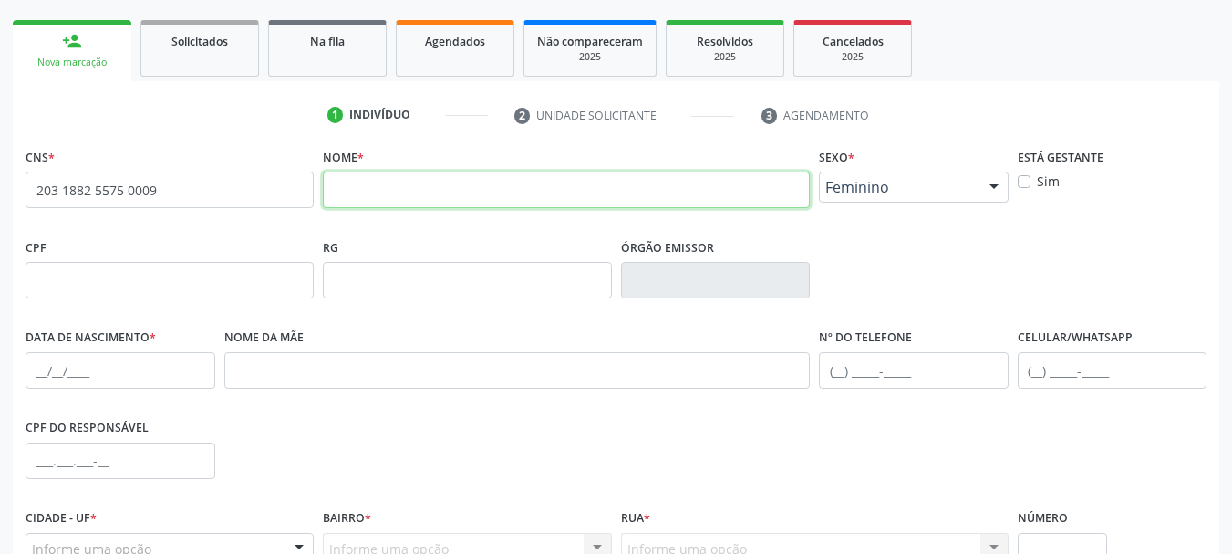
click at [381, 207] on input "text" at bounding box center [566, 189] width 487 height 36
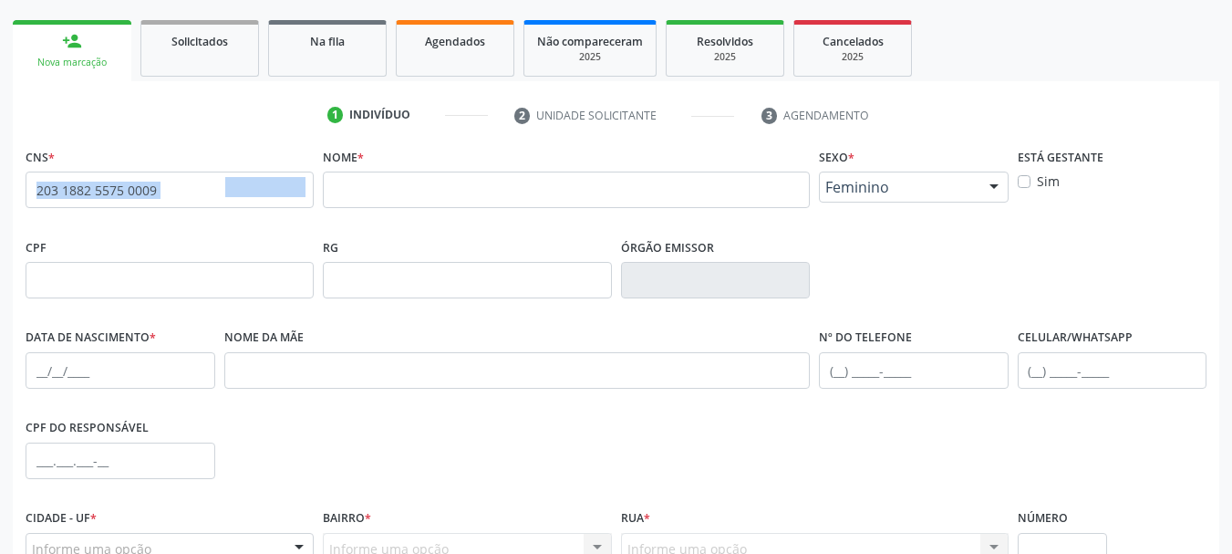
drag, startPoint x: 248, startPoint y: 199, endPoint x: 2, endPoint y: 181, distance: 246.9
click at [2, 181] on div "Acompanhamento Acompanhe a situação das marcações correntes e finalizadas Relat…" at bounding box center [616, 292] width 1232 height 888
click at [449, 250] on div "RG" at bounding box center [467, 265] width 288 height 65
drag, startPoint x: 224, startPoint y: 184, endPoint x: 0, endPoint y: 194, distance: 224.5
click at [0, 194] on div "Acompanhamento Acompanhe a situação das marcações correntes e finalizadas Relat…" at bounding box center [616, 292] width 1232 height 888
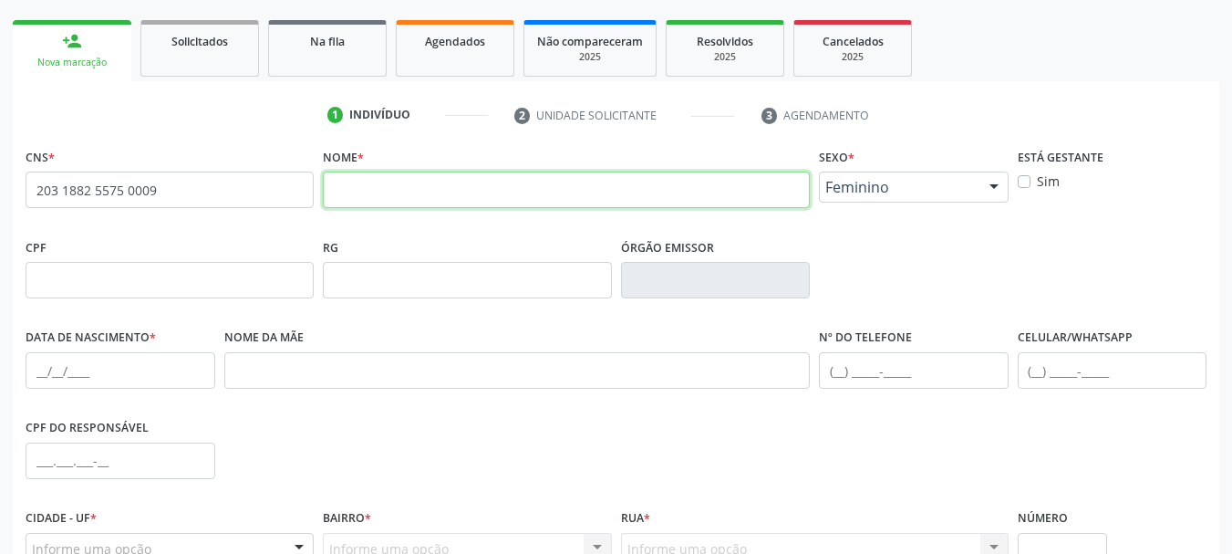
click at [471, 193] on input "text" at bounding box center [566, 189] width 487 height 36
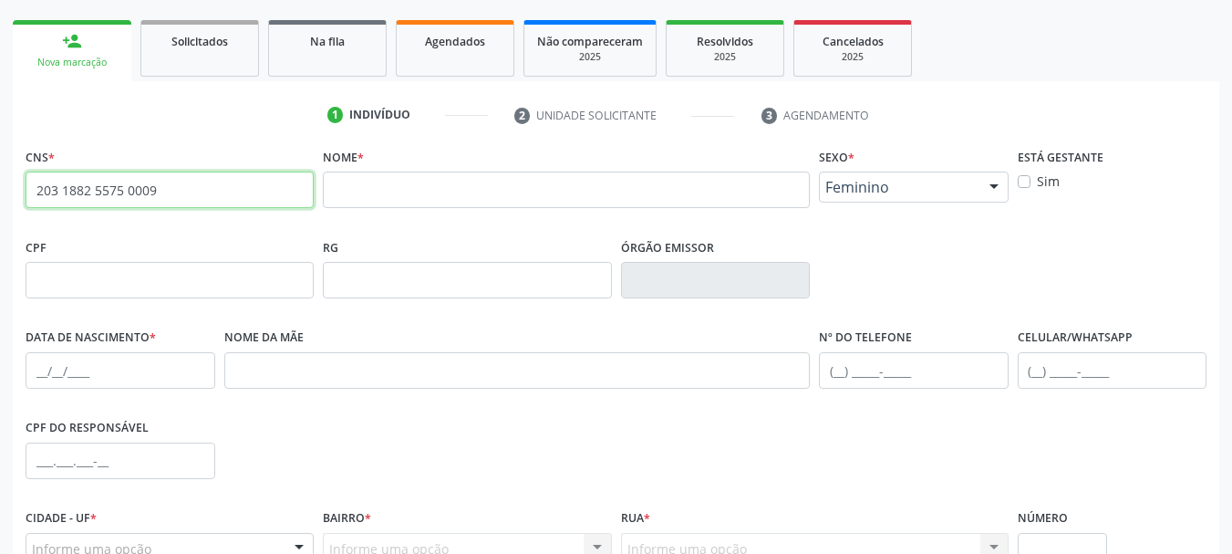
click at [181, 196] on input "203 1882 5575 0009" at bounding box center [170, 189] width 288 height 36
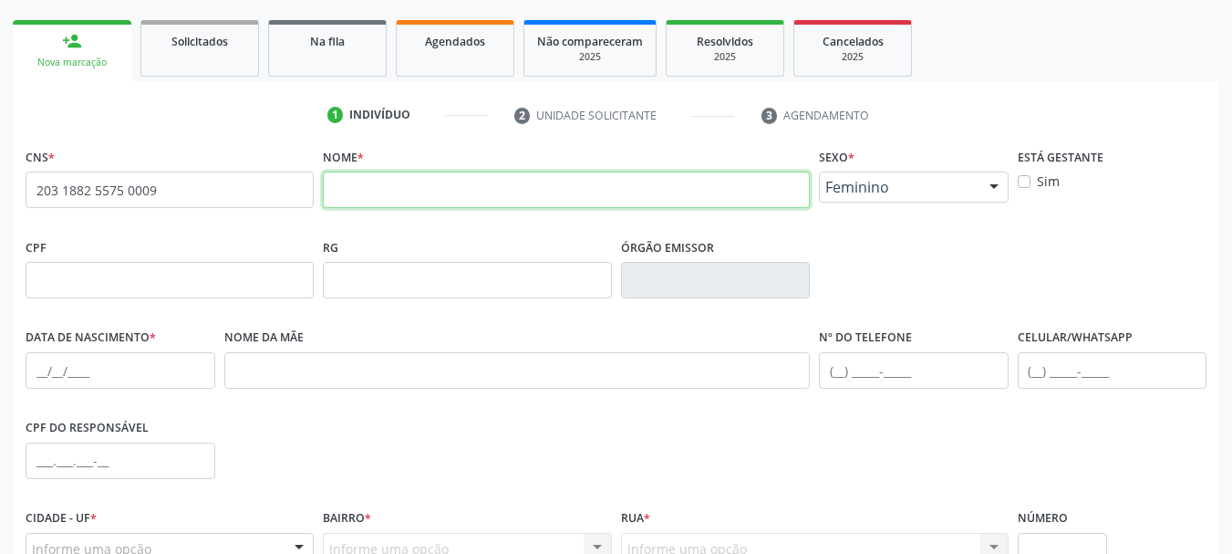
click at [353, 198] on input "text" at bounding box center [566, 189] width 487 height 36
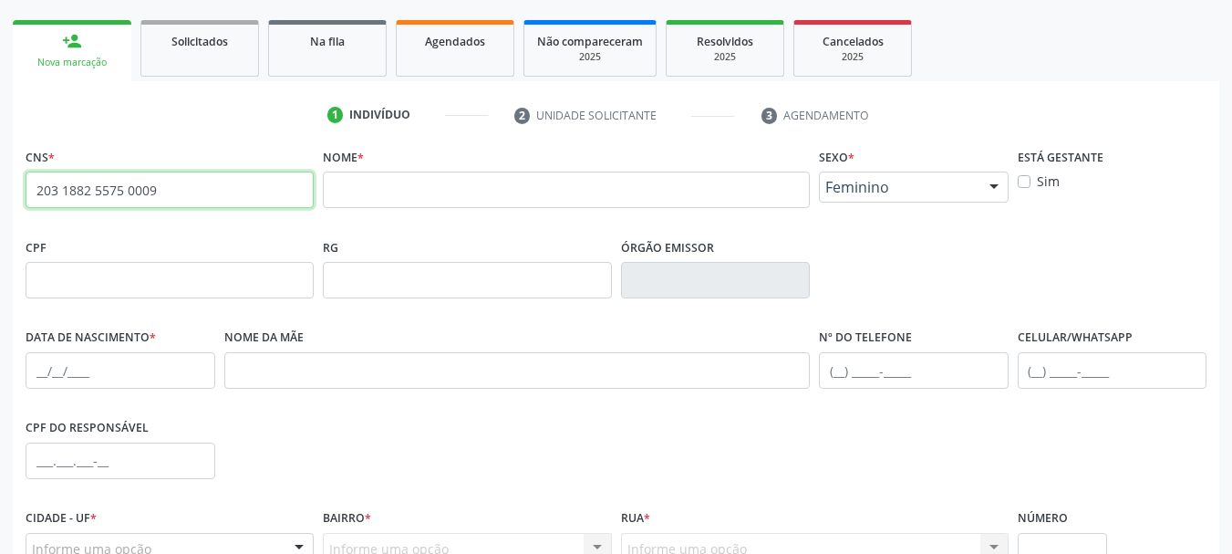
click at [181, 178] on input "203 1882 5575 0009" at bounding box center [170, 189] width 288 height 36
drag, startPoint x: 181, startPoint y: 178, endPoint x: 0, endPoint y: 191, distance: 181.1
click at [0, 191] on div "Acompanhamento Acompanhe a situação das marcações correntes e finalizadas Relat…" at bounding box center [616, 292] width 1232 height 888
paste input "700 0001 7347 5501"
type input "700 0001 7347 5501"
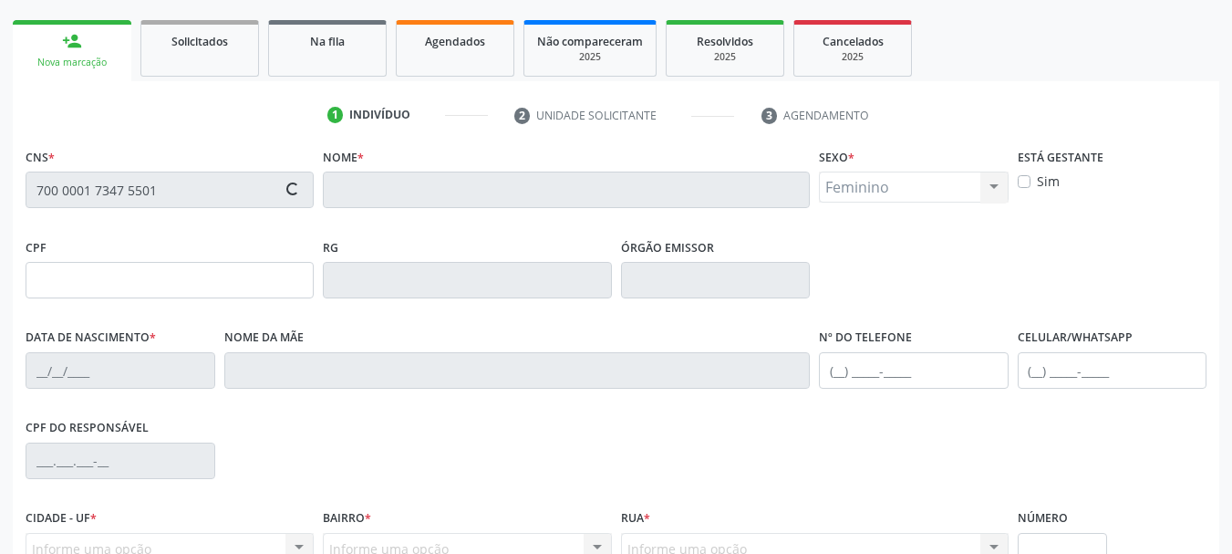
type input "[DATE]"
type input "[PERSON_NAME]"
type input "[PHONE_NUMBER]"
type input "65"
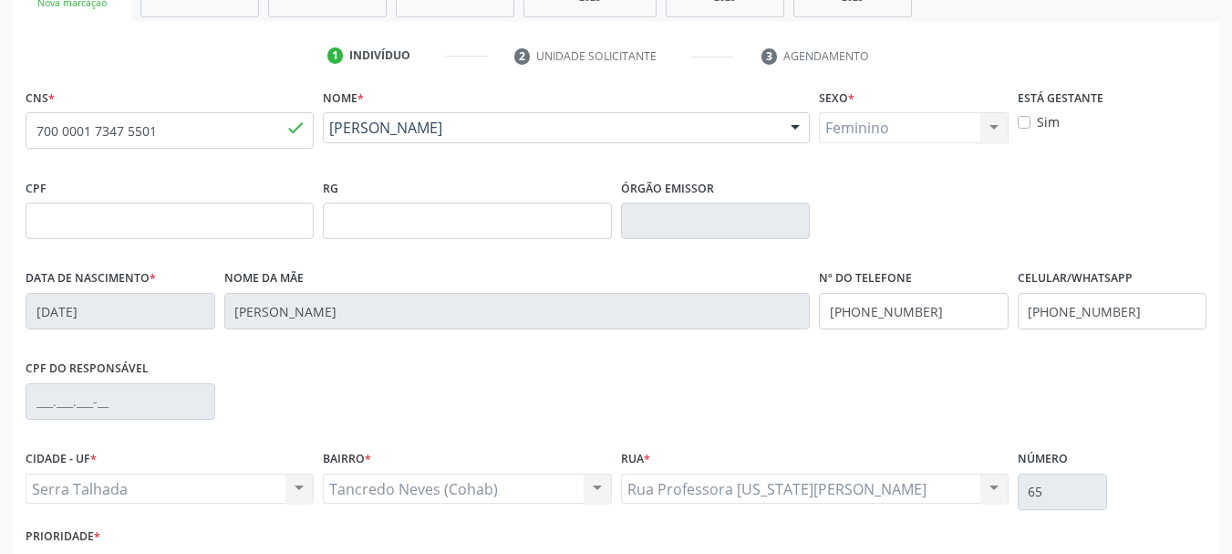
scroll to position [344, 0]
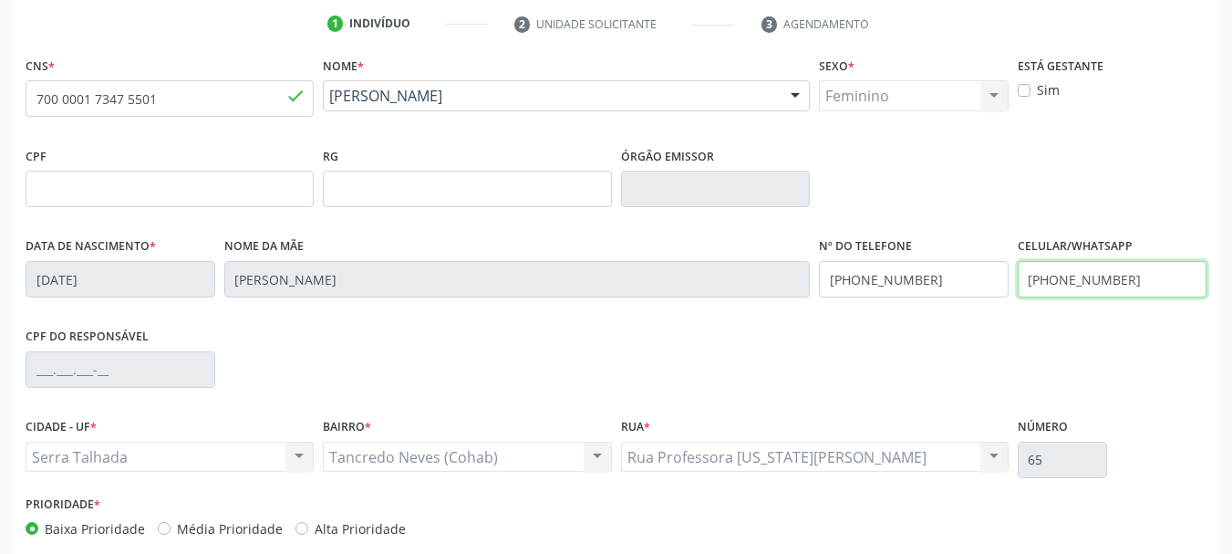
drag, startPoint x: 1179, startPoint y: 278, endPoint x: 810, endPoint y: 301, distance: 370.0
click at [807, 301] on div "Data de nascimento * [DATE] Nome da mãe [PERSON_NAME] Nº do Telefone [PHONE_NUM…" at bounding box center [616, 278] width 1190 height 90
click at [771, 285] on div "Data de nascimento * [DATE] Nome da mãe [PERSON_NAME] Nº do Telefone [PHONE_NUM…" at bounding box center [616, 278] width 1190 height 90
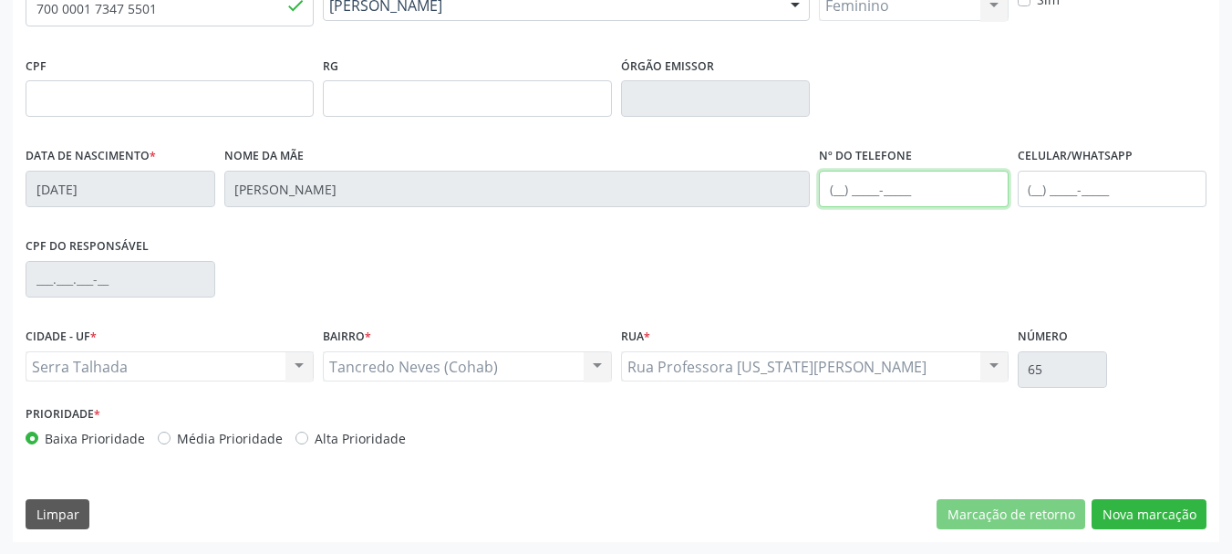
scroll to position [435, 0]
click at [1082, 532] on div "CNS * 700 0001 7347 5501 done Nome * [PERSON_NAME] [PERSON_NAME] CNS: 700 0001 …" at bounding box center [616, 251] width 1206 height 580
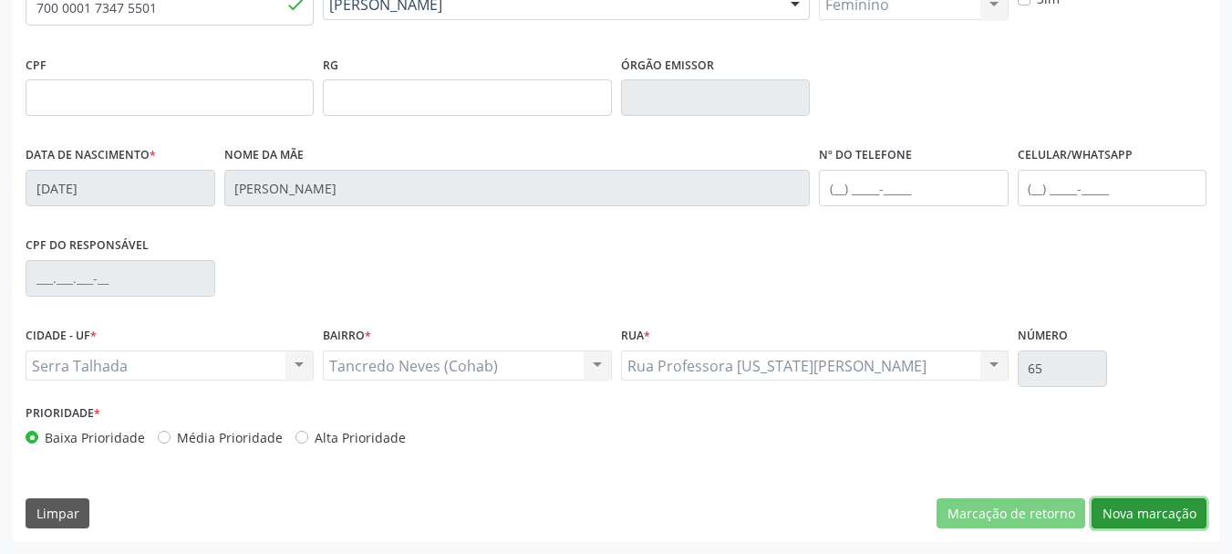
click at [1110, 522] on button "Nova marcação" at bounding box center [1149, 513] width 115 height 31
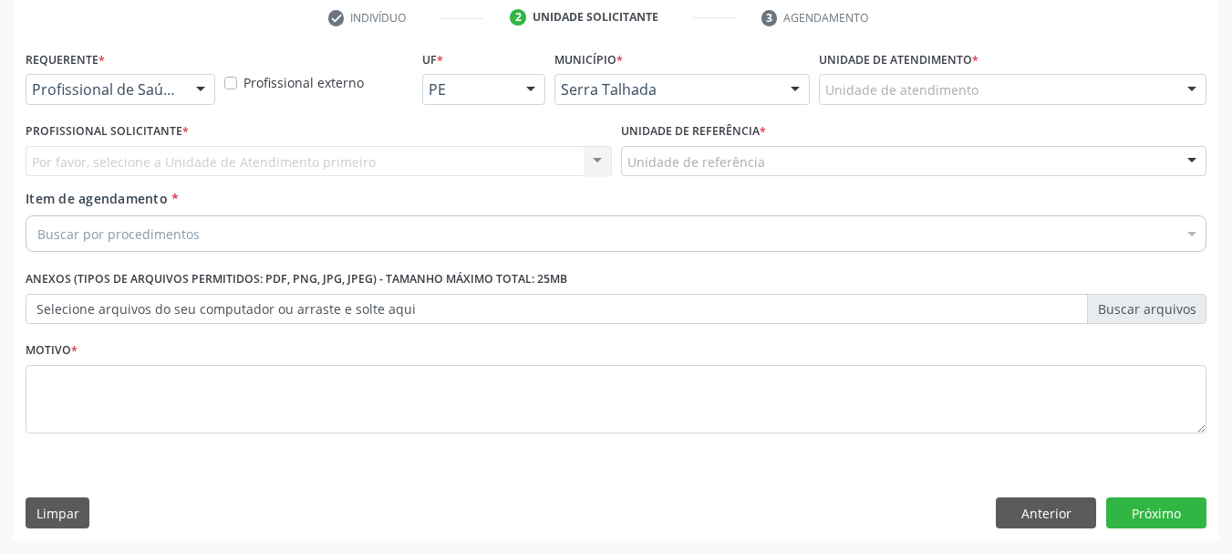
scroll to position [350, 0]
click at [195, 88] on div at bounding box center [200, 90] width 27 height 31
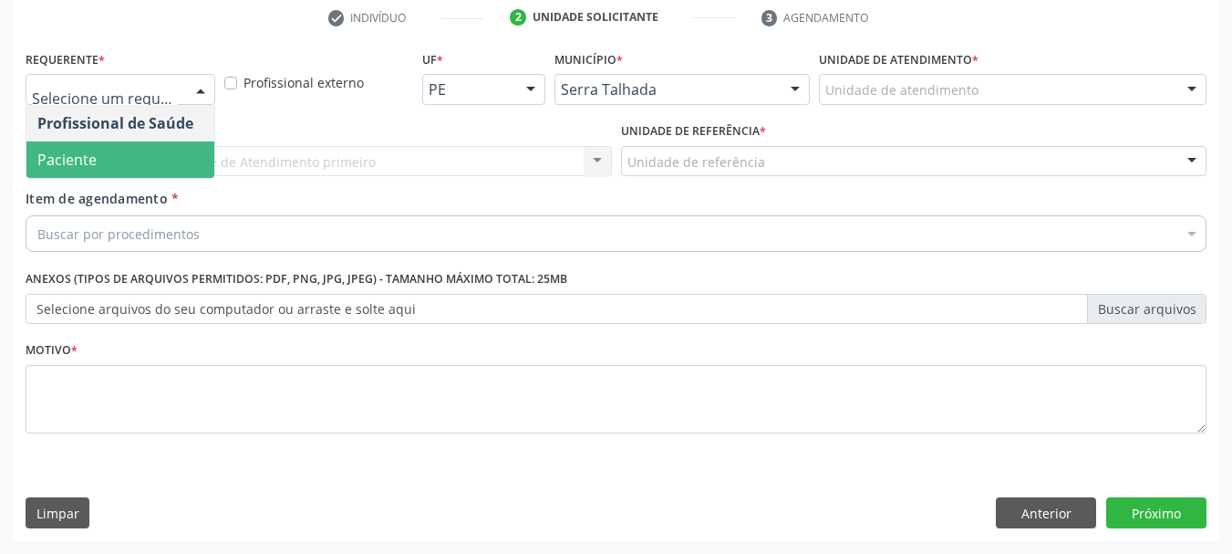
click at [152, 164] on span "Paciente" at bounding box center [120, 159] width 188 height 36
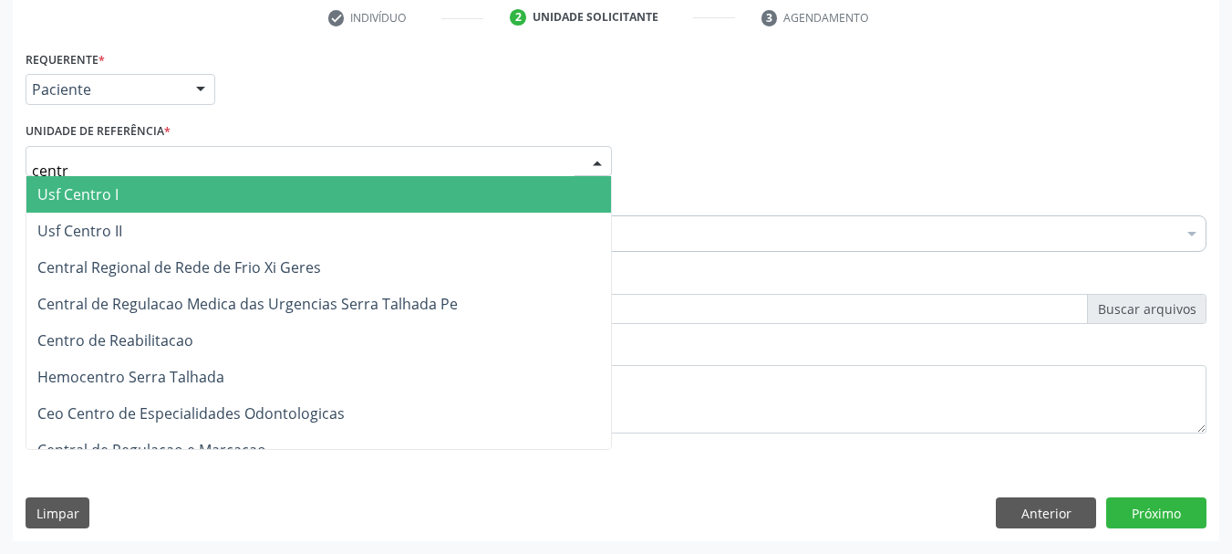
type input "centro"
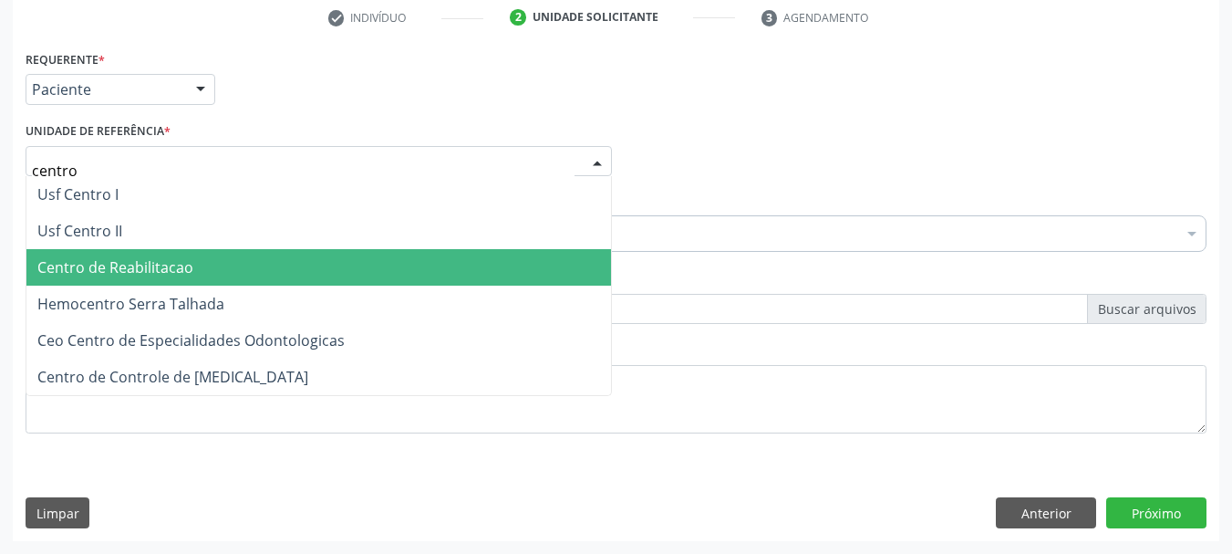
click at [166, 264] on span "Centro de Reabilitacao" at bounding box center [115, 267] width 156 height 20
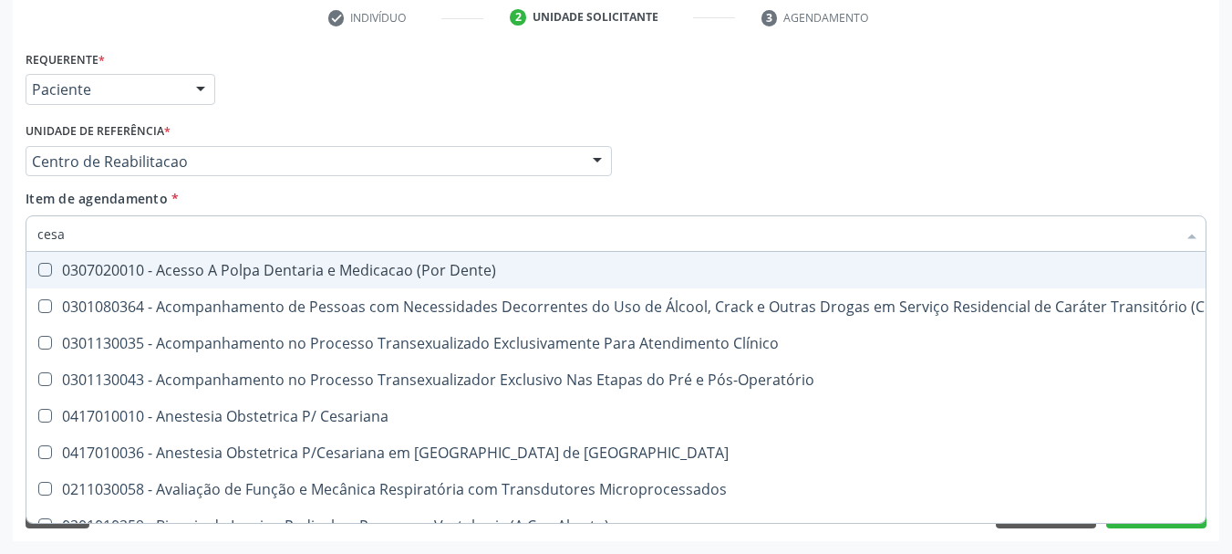
type input "cesar"
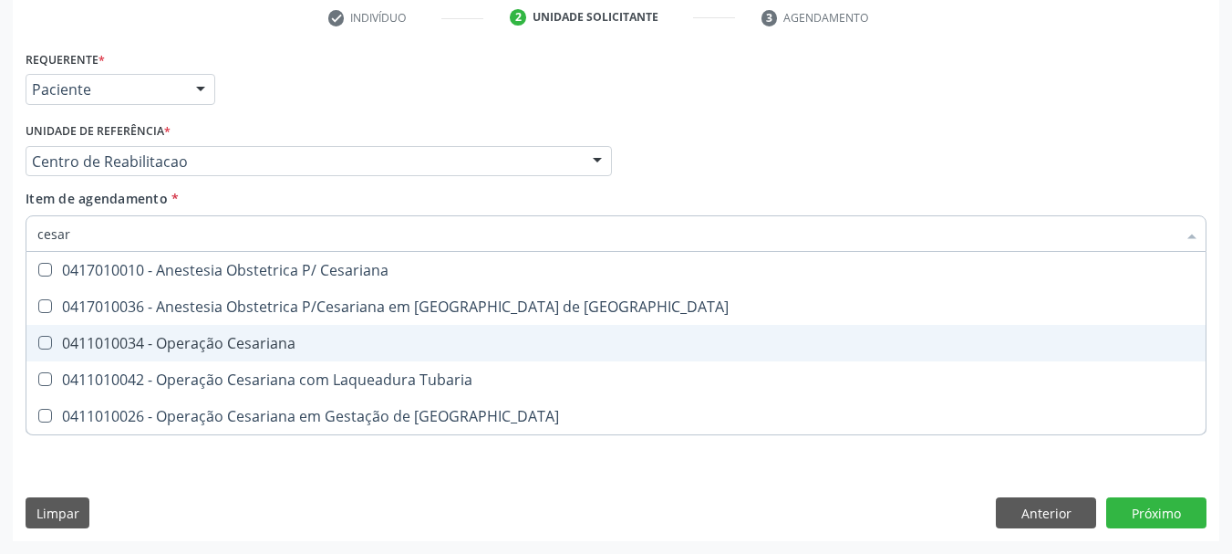
click at [185, 341] on div "0411010034 - Operação Cesariana" at bounding box center [615, 343] width 1157 height 15
checkbox Cesariana "true"
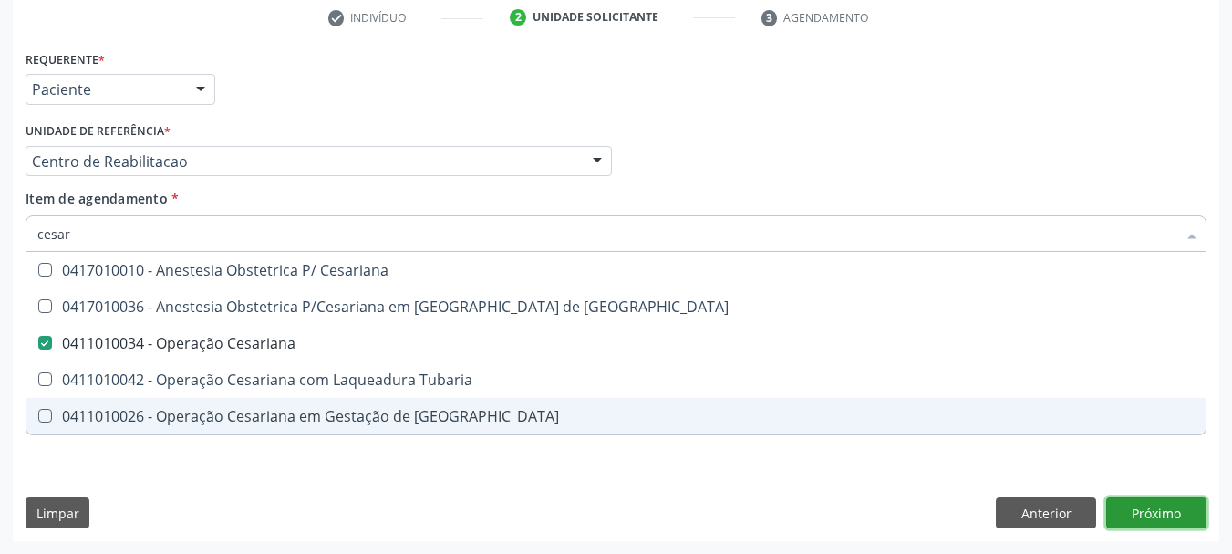
click at [1164, 514] on div "Requerente * Paciente Profissional de Saúde Paciente Nenhum resultado encontrad…" at bounding box center [616, 293] width 1206 height 495
checkbox Risco "true"
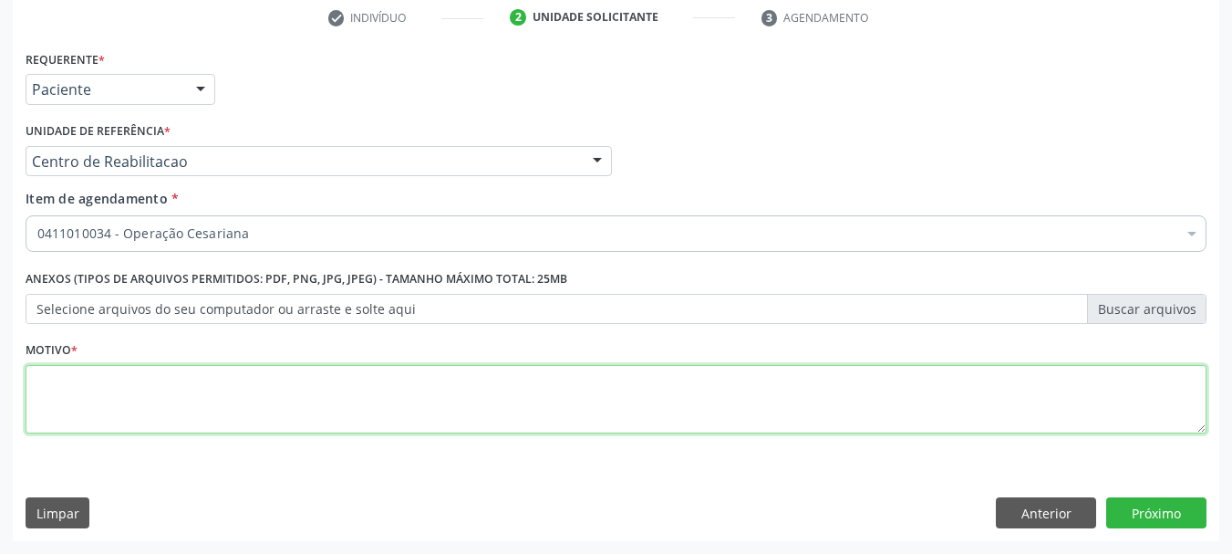
click at [295, 391] on textarea at bounding box center [616, 399] width 1181 height 69
type textarea "..."
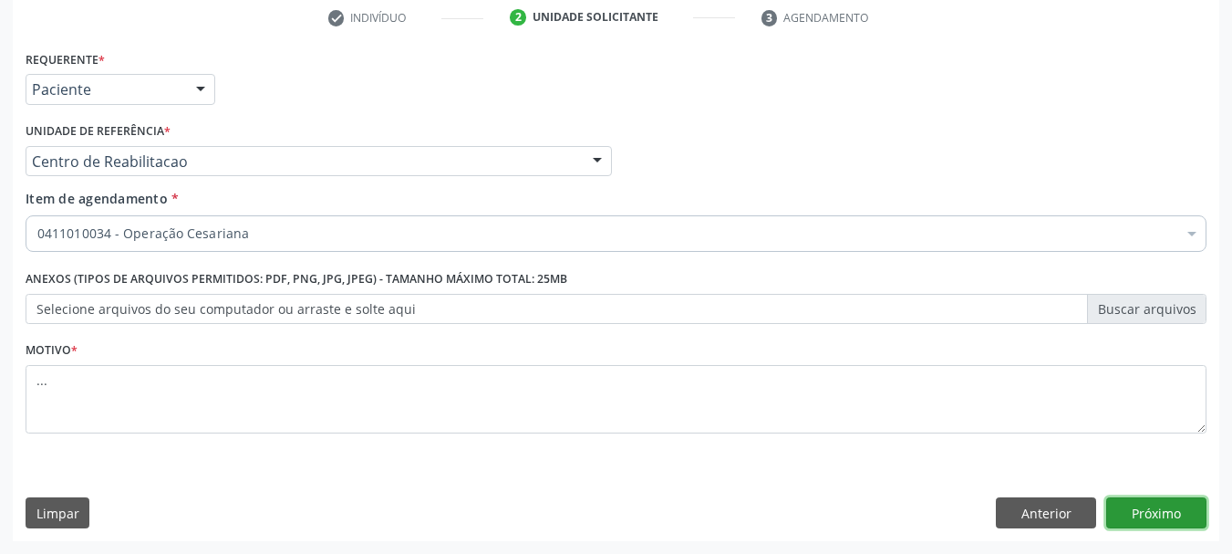
click at [1169, 515] on button "Próximo" at bounding box center [1156, 512] width 100 height 31
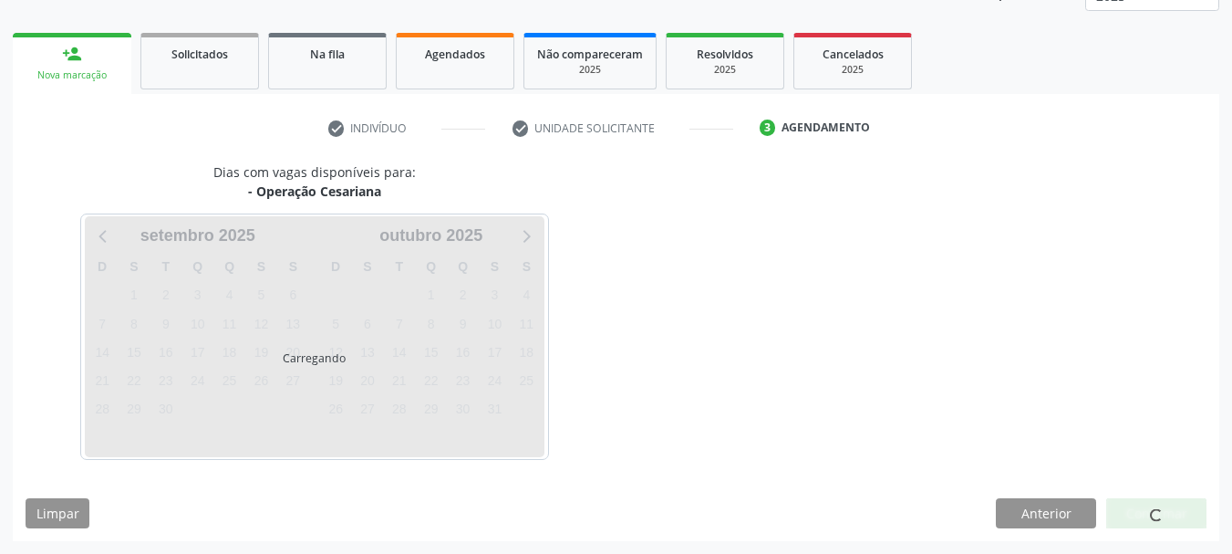
scroll to position [240, 0]
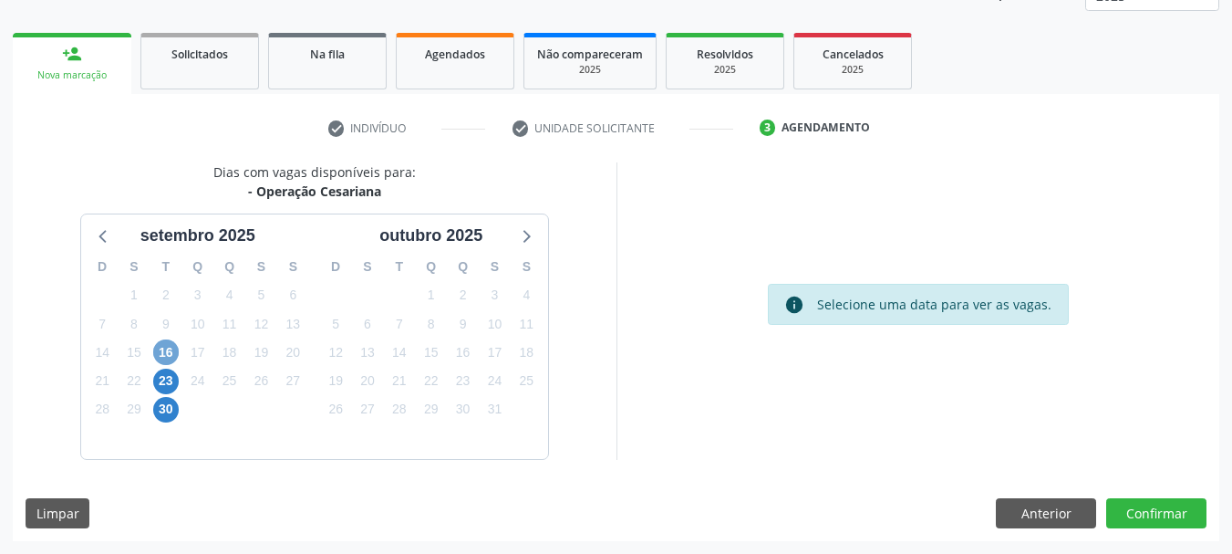
click at [169, 346] on span "16" at bounding box center [166, 352] width 26 height 26
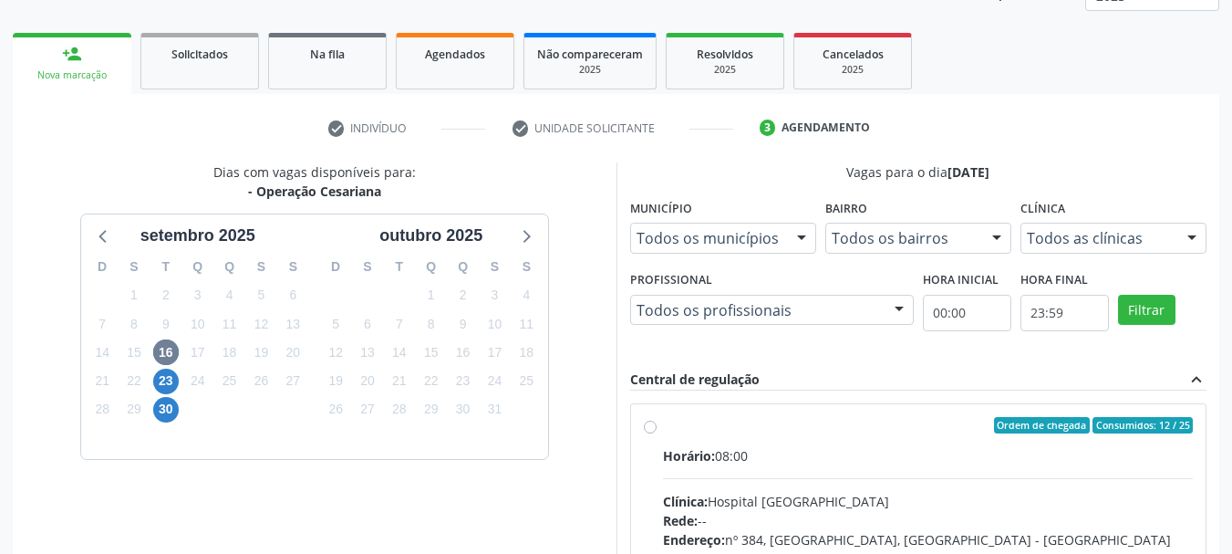
click at [663, 426] on label "Ordem de chegada Consumidos: 12 / 25 Horário: 08:00 Clínica: Hospital [GEOGRAPH…" at bounding box center [928, 557] width 531 height 280
click at [655, 426] on input "Ordem de chegada Consumidos: 12 / 25 Horário: 08:00 Clínica: Hospital [GEOGRAPH…" at bounding box center [650, 425] width 13 height 16
radio input "true"
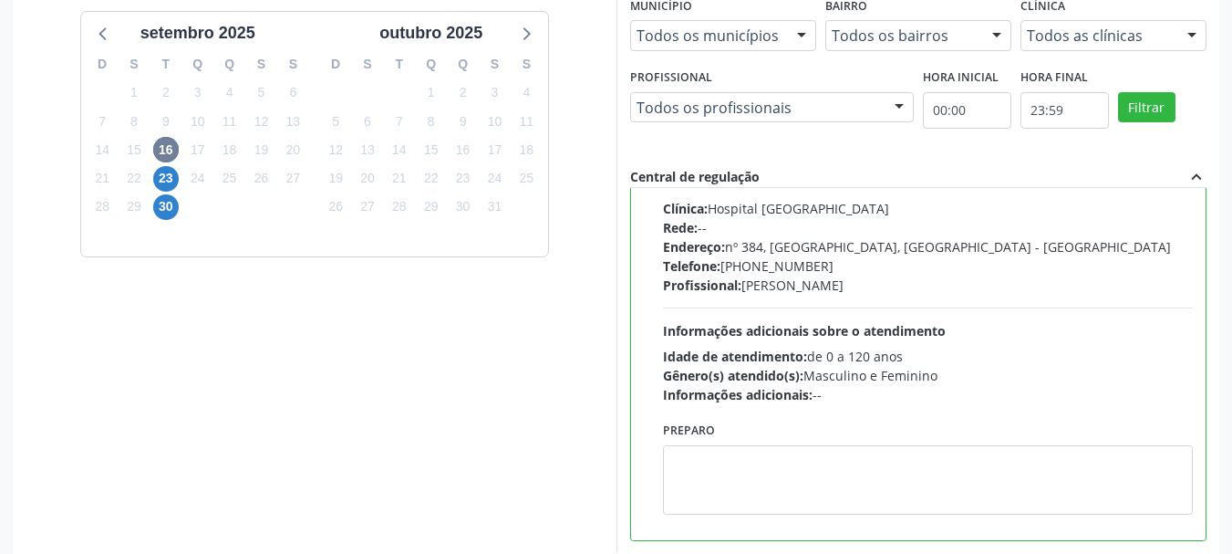
scroll to position [536, 0]
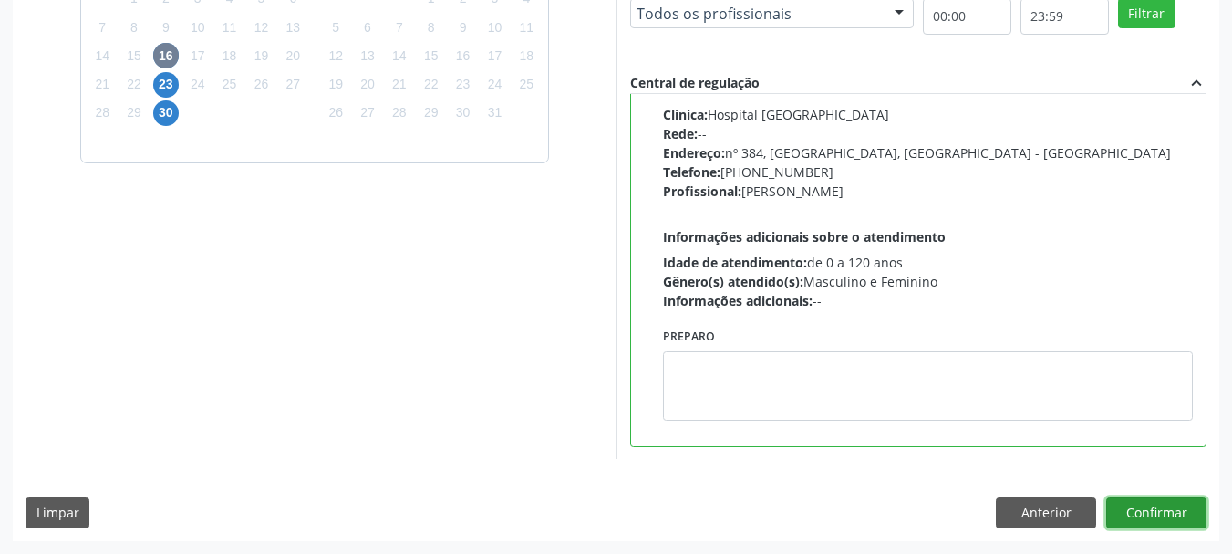
click at [1158, 516] on button "Confirmar" at bounding box center [1156, 512] width 100 height 31
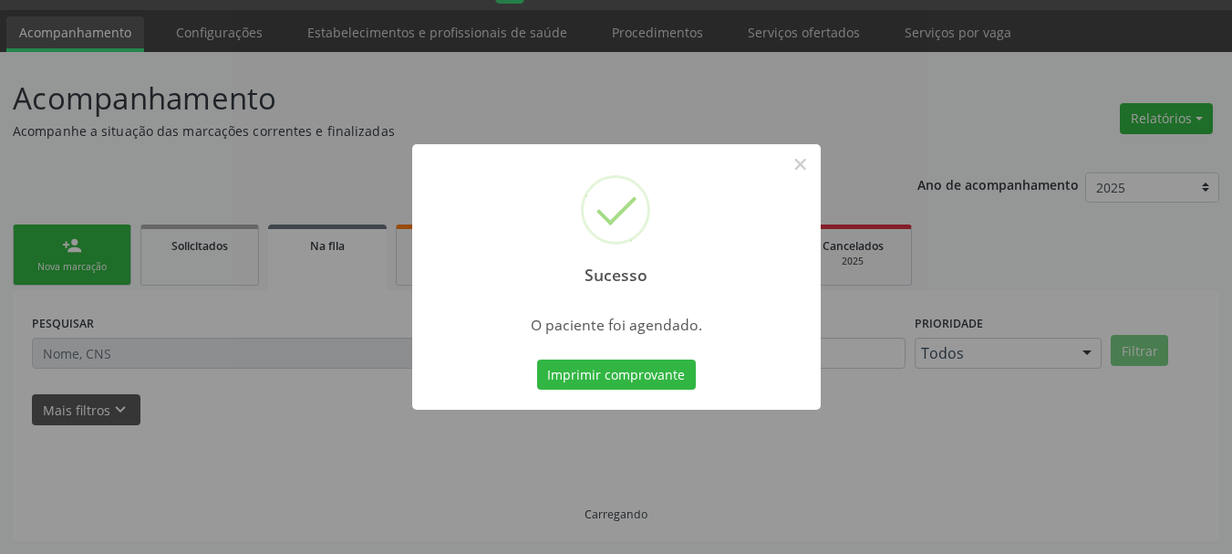
scroll to position [48, 0]
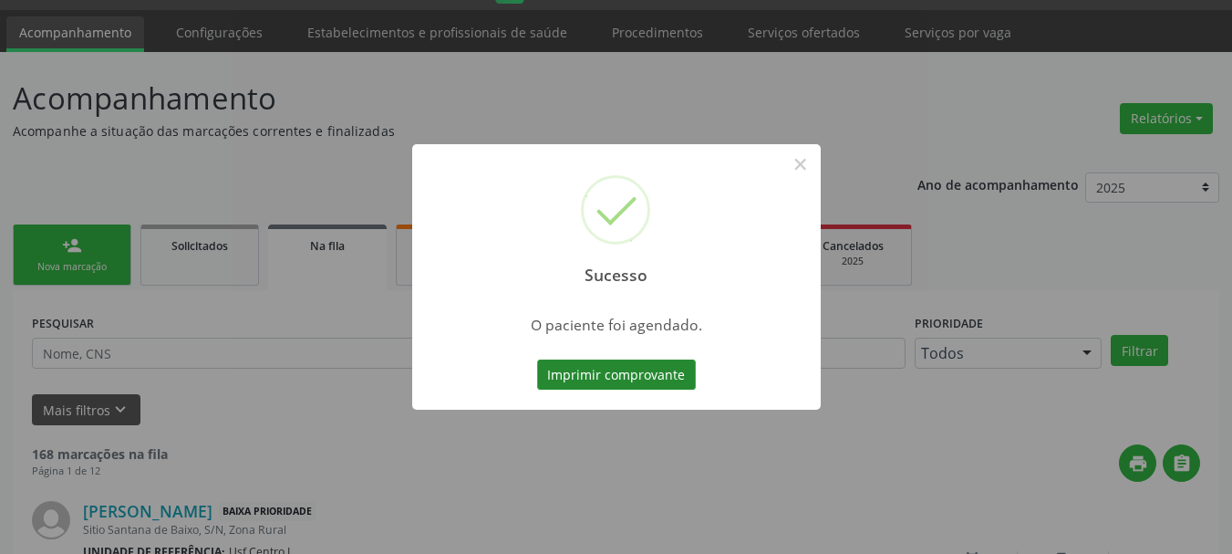
click at [644, 375] on button "Imprimir comprovante" at bounding box center [616, 374] width 159 height 31
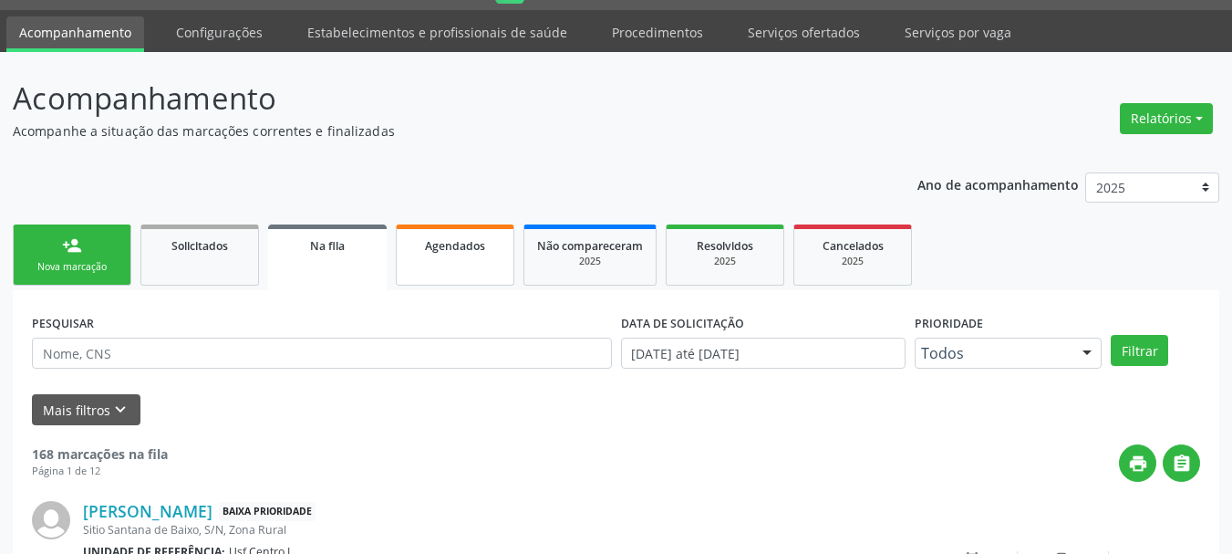
click at [477, 258] on link "Agendados" at bounding box center [455, 254] width 119 height 61
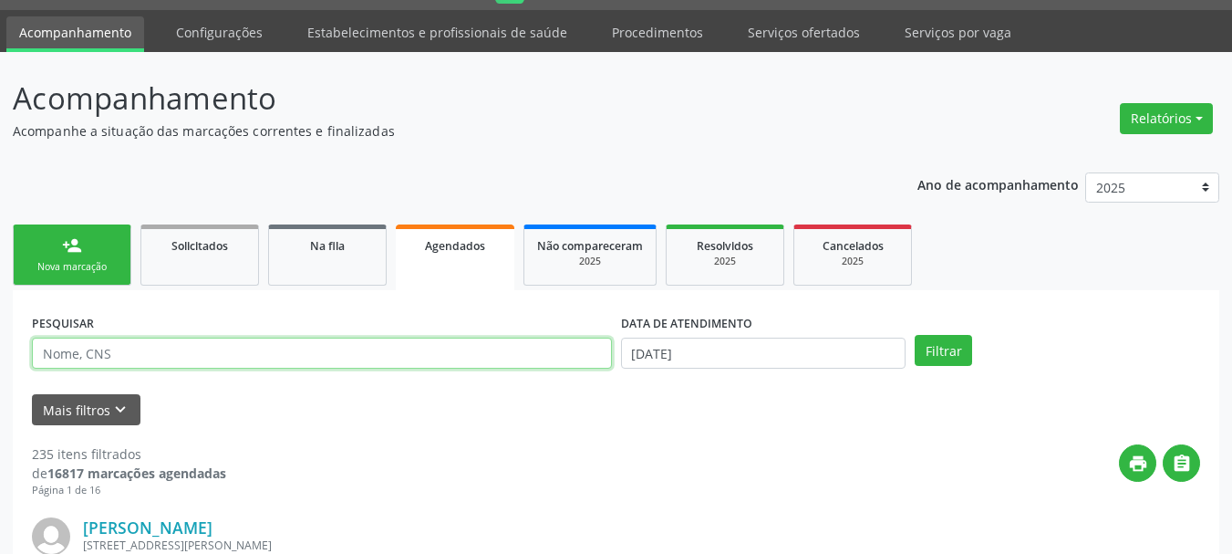
paste input "700 0001 7347 5501"
type input "700 0001 7347 5501"
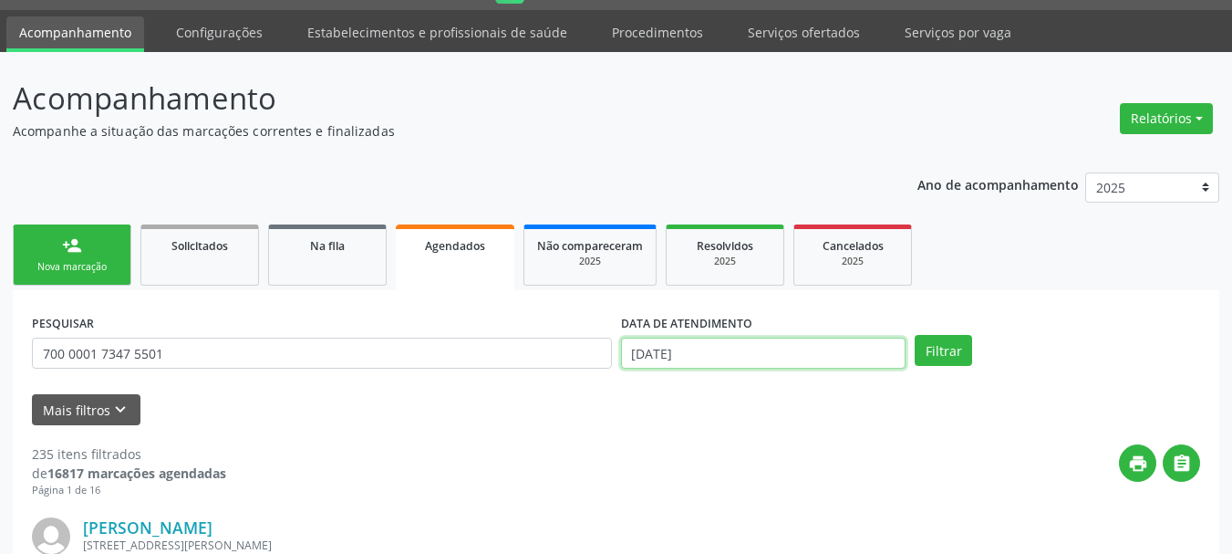
click at [690, 362] on input "[DATE]" at bounding box center [763, 352] width 285 height 31
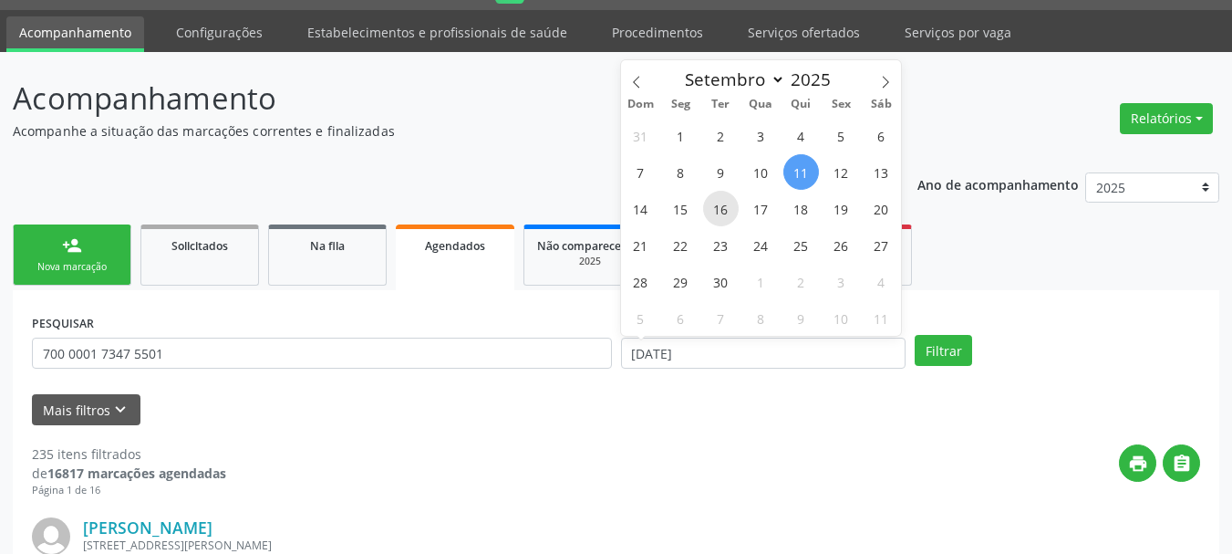
click at [722, 208] on span "16" at bounding box center [721, 209] width 36 height 36
type input "[DATE]"
click at [722, 208] on span "16" at bounding box center [721, 209] width 36 height 36
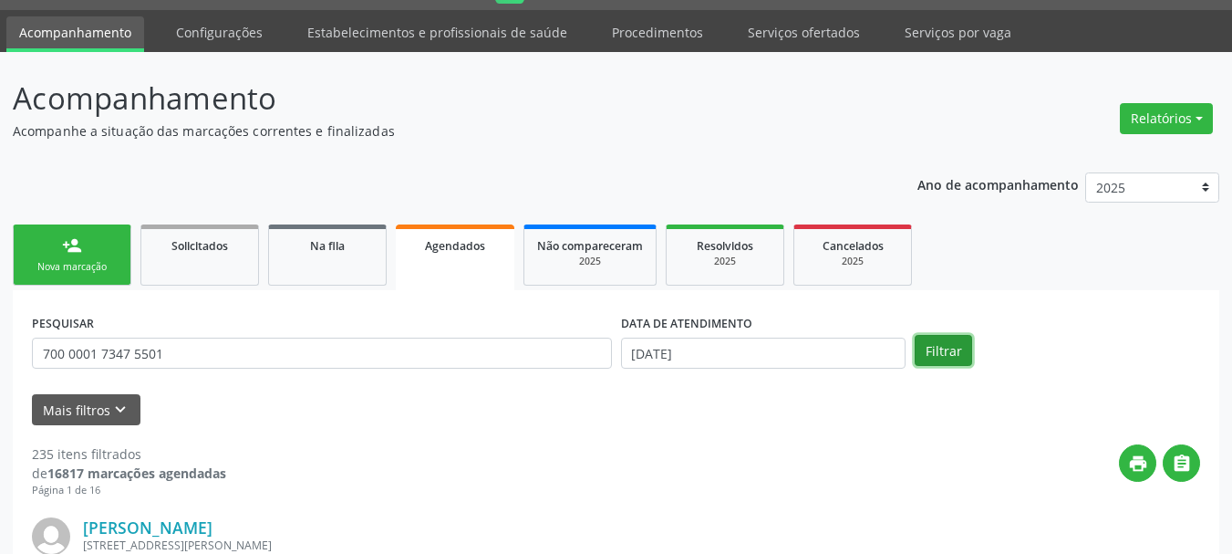
click at [947, 353] on button "Filtrar" at bounding box center [943, 350] width 57 height 31
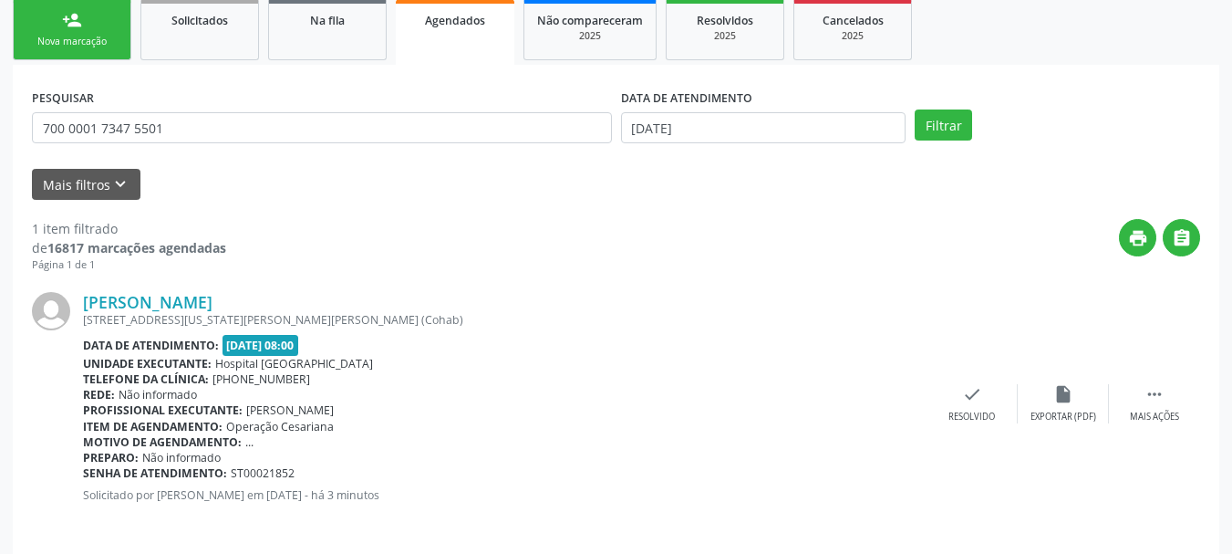
scroll to position [286, 0]
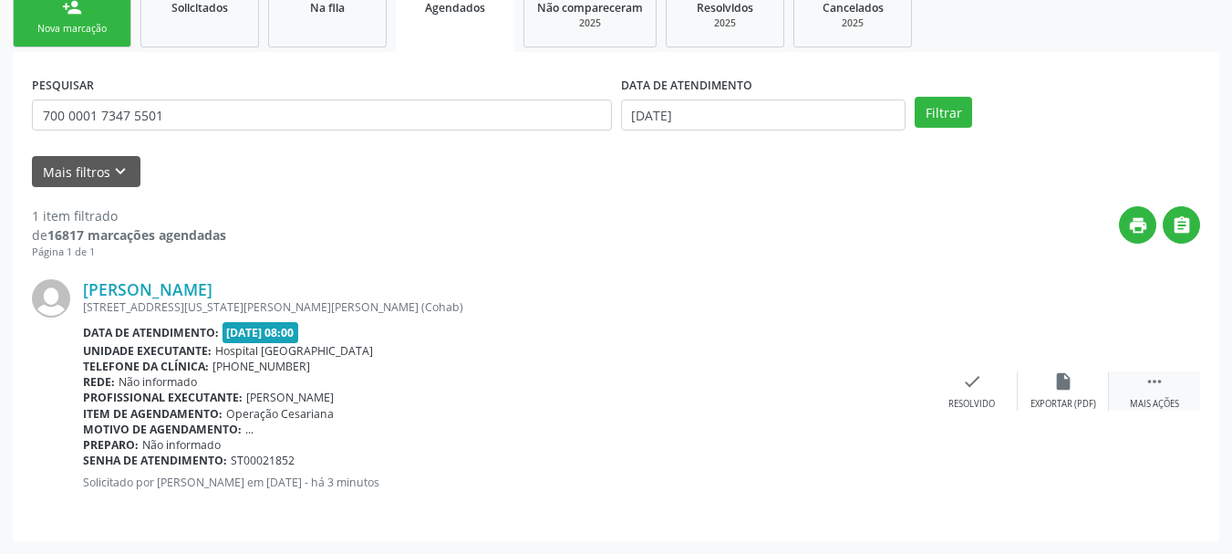
click at [1157, 377] on icon "" at bounding box center [1154, 381] width 20 height 20
click at [818, 387] on div "print Imprimir" at bounding box center [789, 390] width 91 height 39
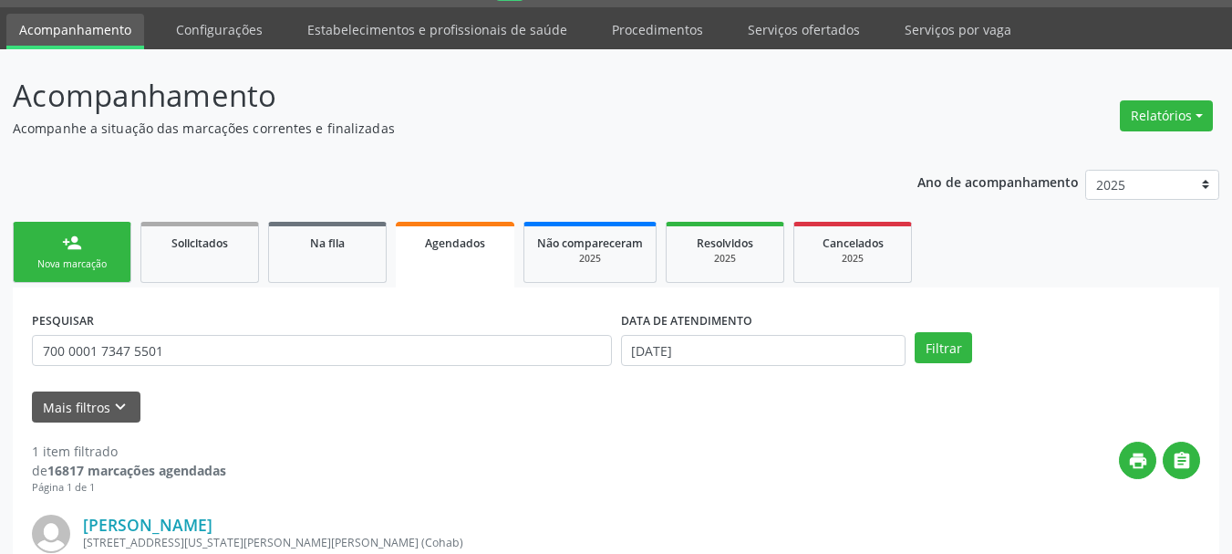
scroll to position [0, 0]
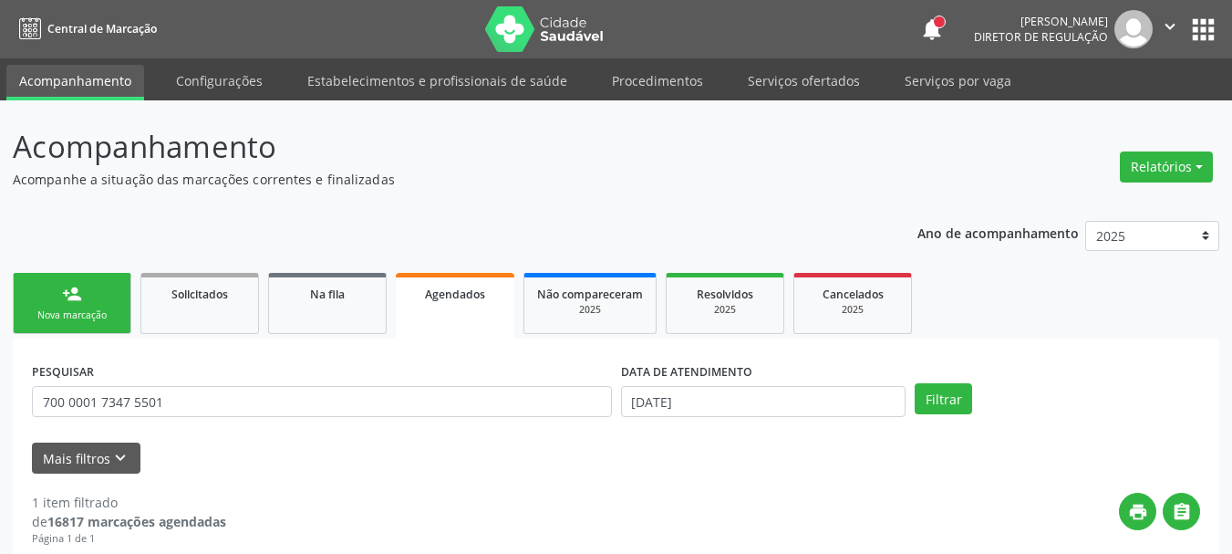
click at [1213, 35] on button "apps" at bounding box center [1203, 30] width 32 height 32
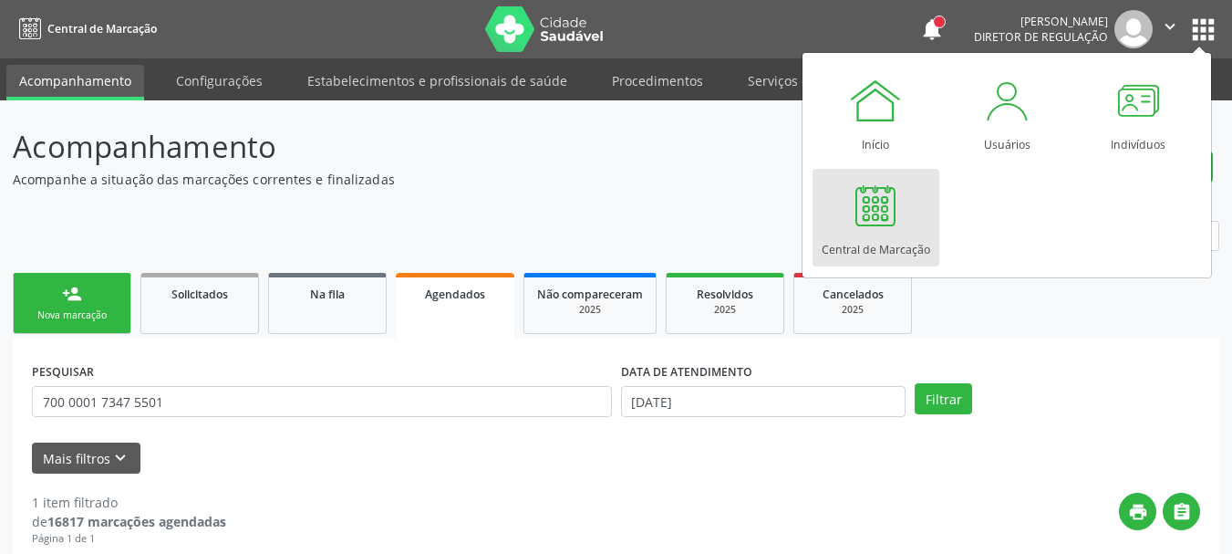
click at [885, 233] on link "Central de Marcação" at bounding box center [875, 218] width 127 height 98
